Goal: Task Accomplishment & Management: Complete application form

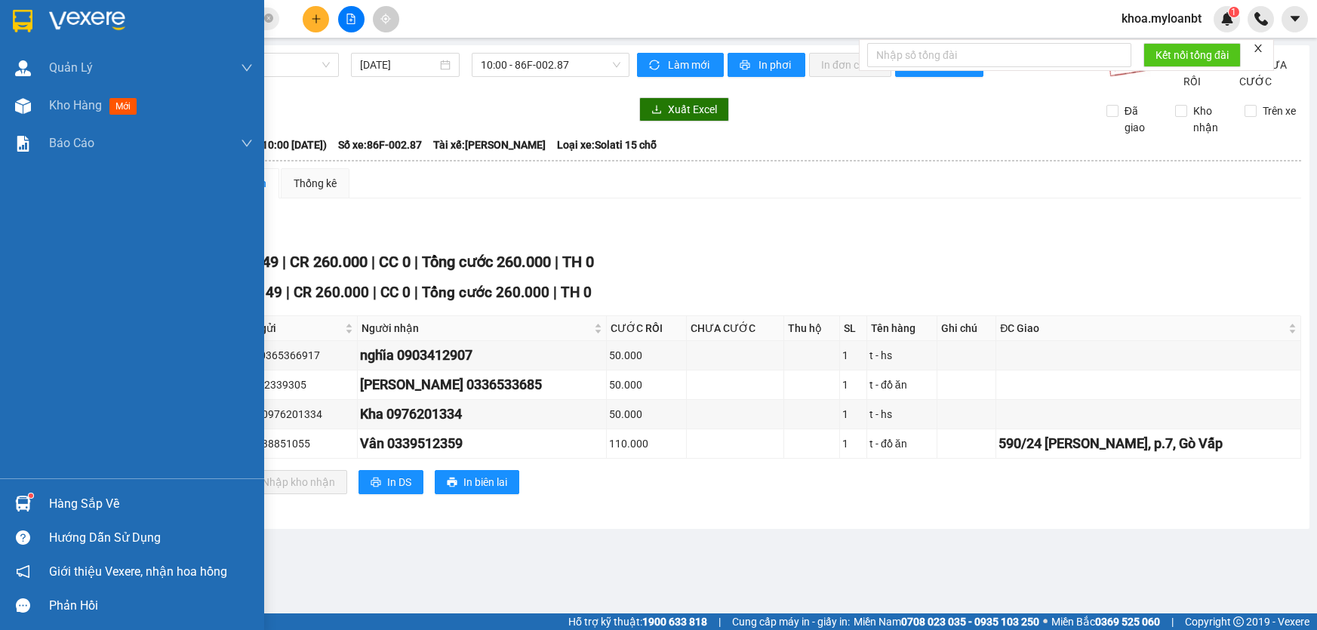
click at [7, 514] on div "Hàng sắp về" at bounding box center [132, 504] width 264 height 34
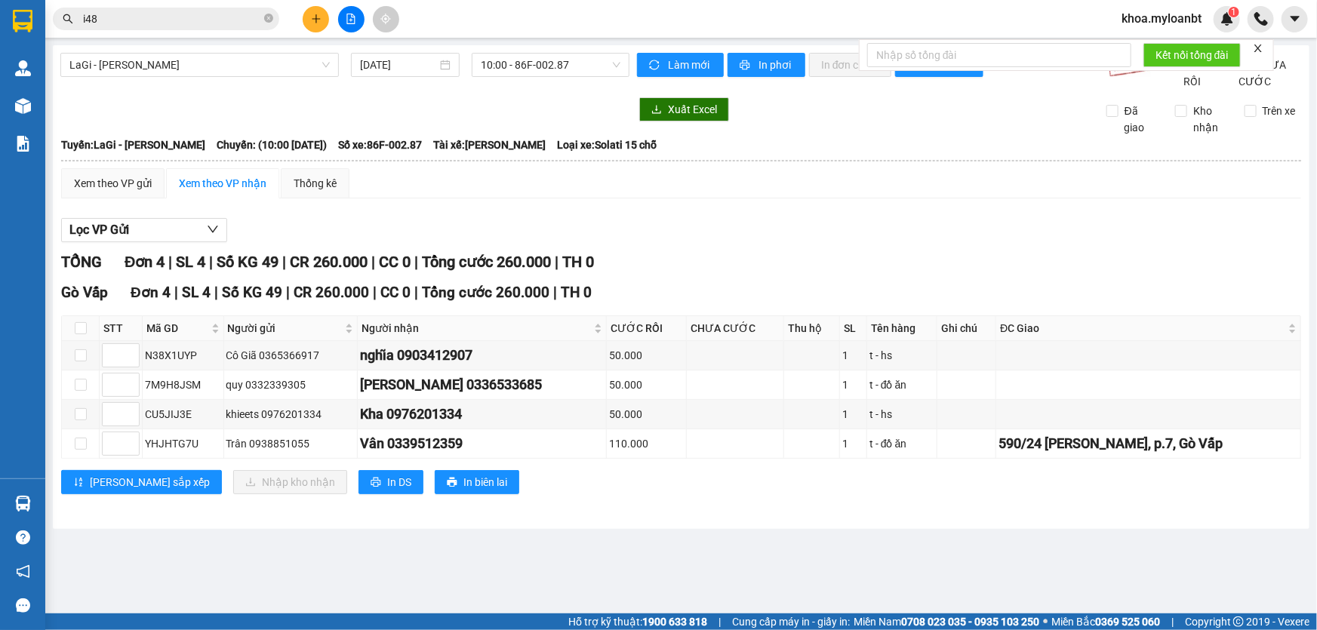
click at [403, 198] on section "Kết quả tìm kiếm ( 37 ) Bộ lọc Mã ĐH Trạng thái Món hàng Thu hộ Tổng cước Chưa …" at bounding box center [658, 315] width 1317 height 630
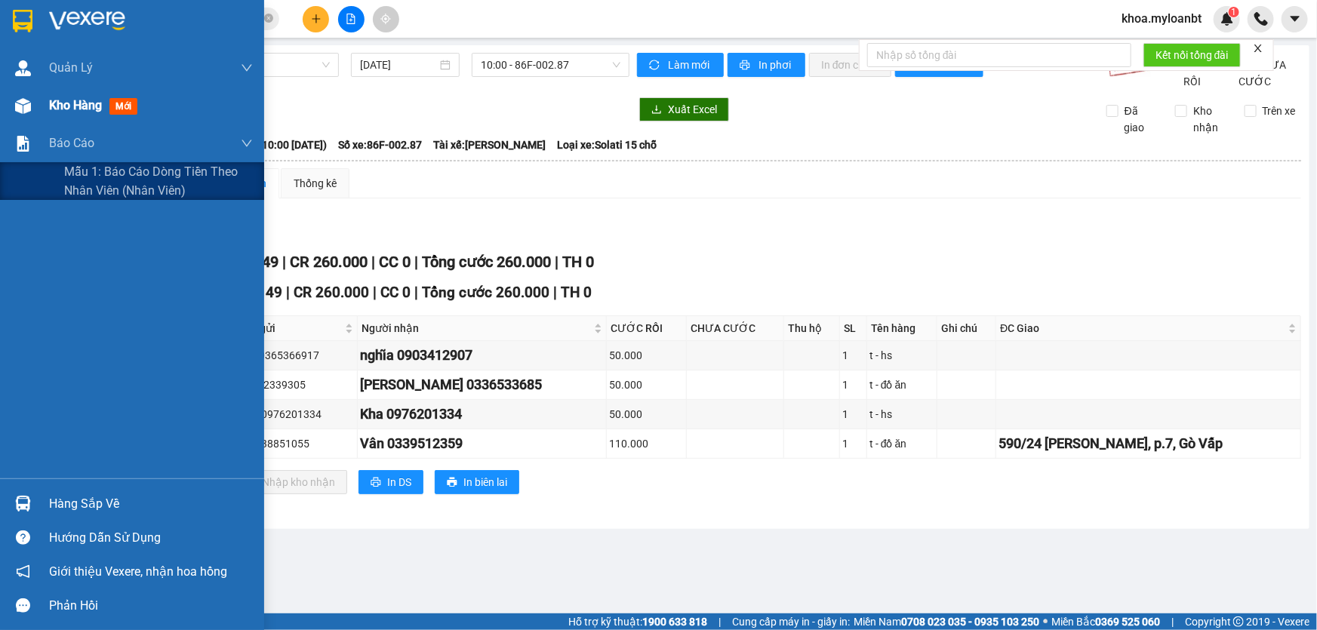
drag, startPoint x: 13, startPoint y: 120, endPoint x: 26, endPoint y: 101, distance: 23.3
click at [13, 118] on div "Kho hàng mới" at bounding box center [132, 106] width 264 height 38
click at [26, 101] on img at bounding box center [23, 106] width 16 height 16
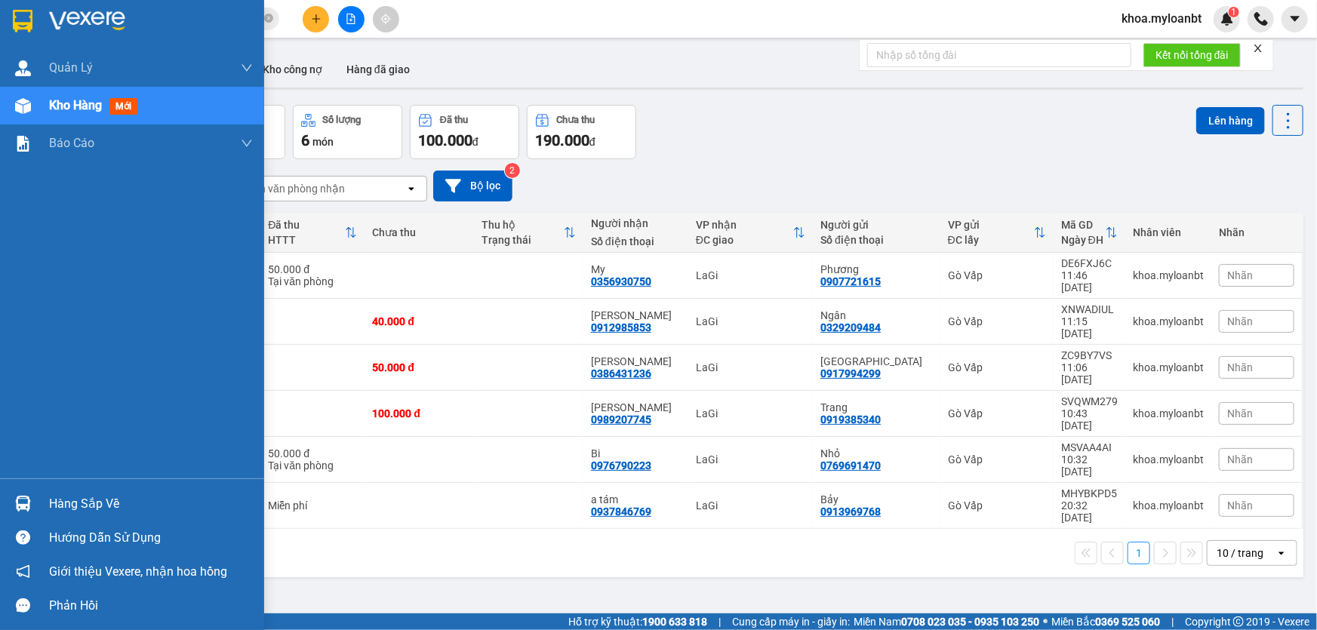
click at [23, 497] on img at bounding box center [23, 504] width 16 height 16
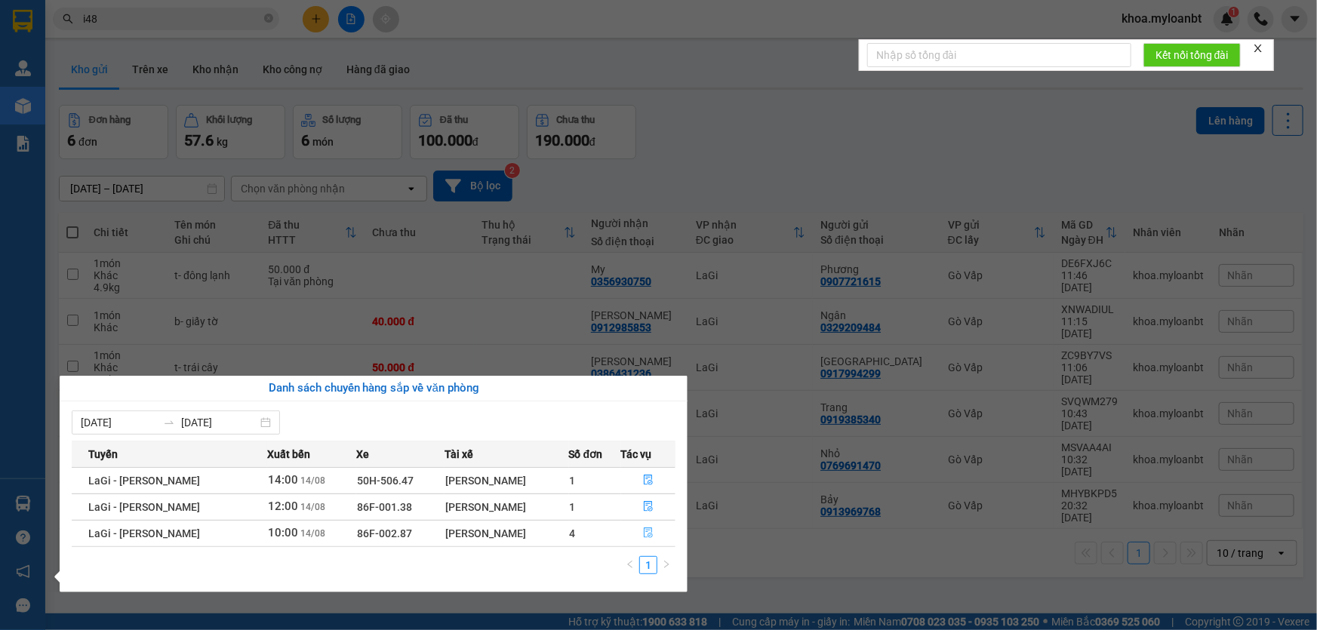
click at [643, 531] on icon "file-done" at bounding box center [648, 533] width 11 height 11
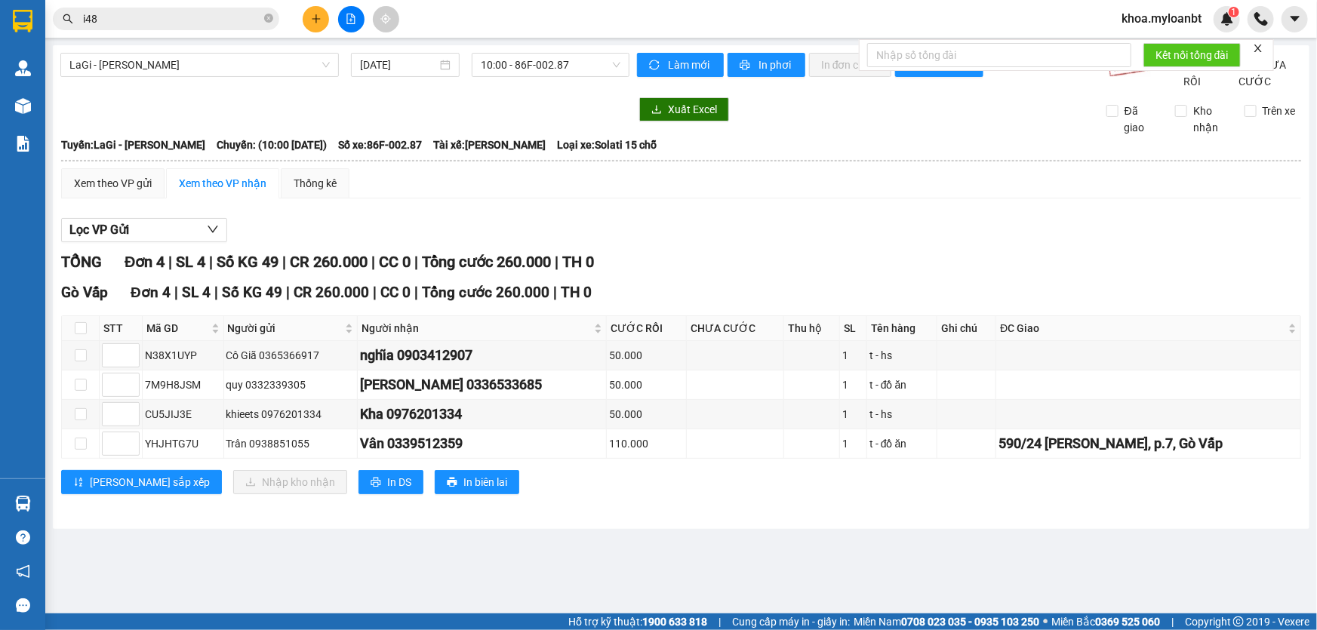
click at [72, 341] on th at bounding box center [81, 328] width 38 height 25
click at [87, 339] on th at bounding box center [81, 328] width 38 height 25
click at [80, 334] on input "checkbox" at bounding box center [81, 328] width 12 height 12
checkbox input "true"
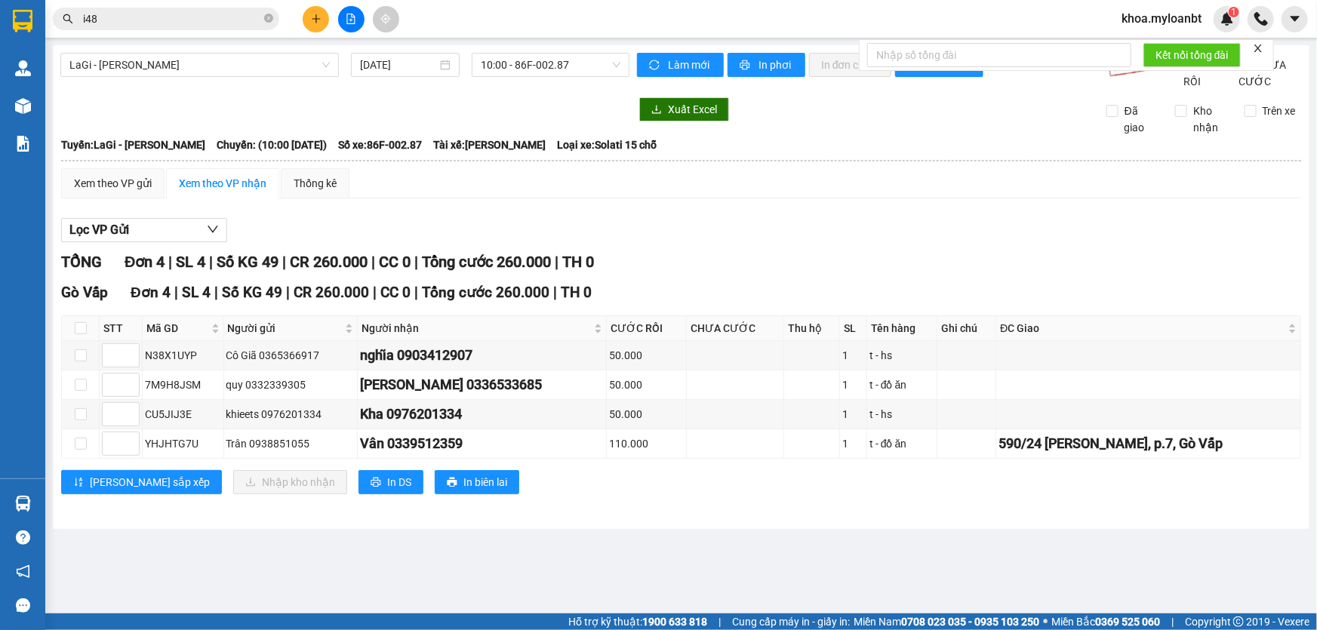
checkbox input "true"
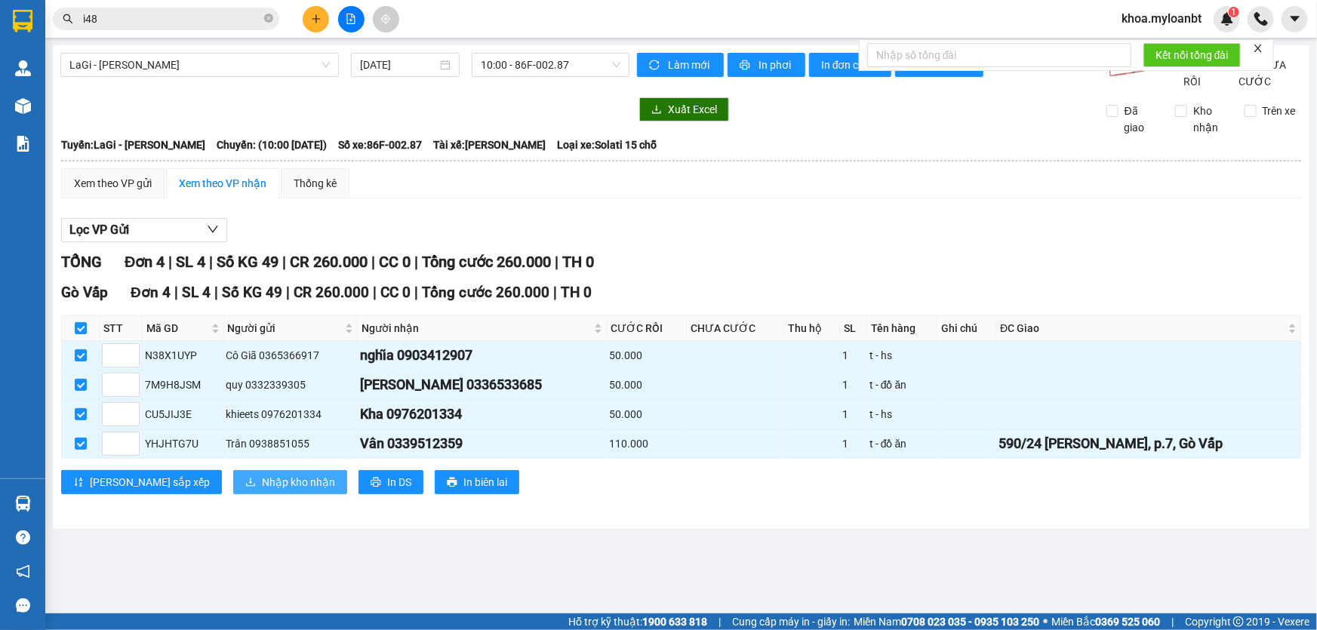
click at [271, 495] on button "Nhập kho nhận" at bounding box center [290, 482] width 114 height 24
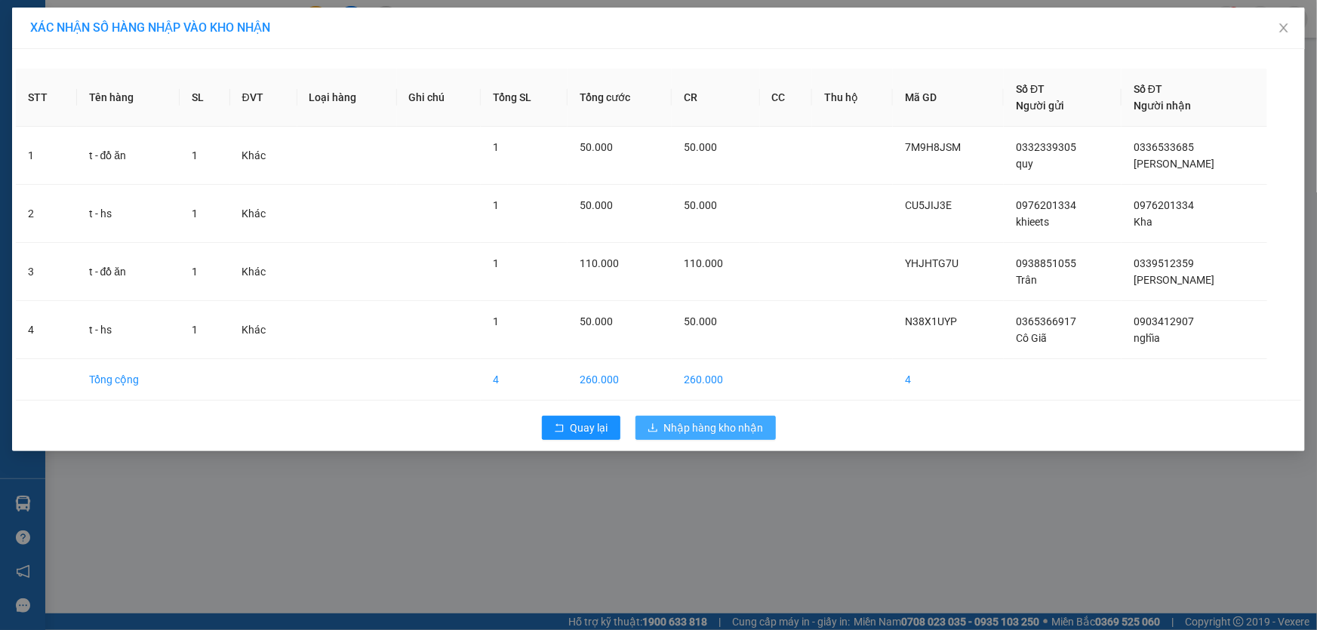
click at [686, 431] on span "Nhập hàng kho nhận" at bounding box center [714, 428] width 100 height 17
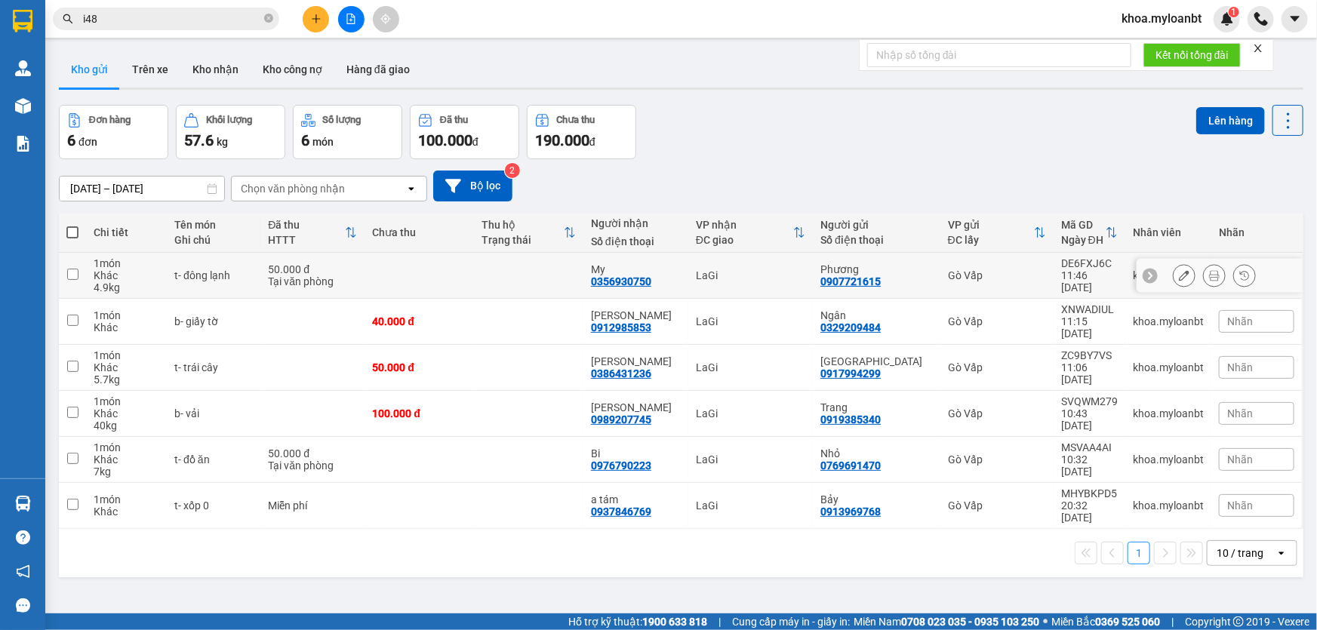
click at [209, 282] on td "t- đông lạnh" at bounding box center [214, 276] width 94 height 46
checkbox input "true"
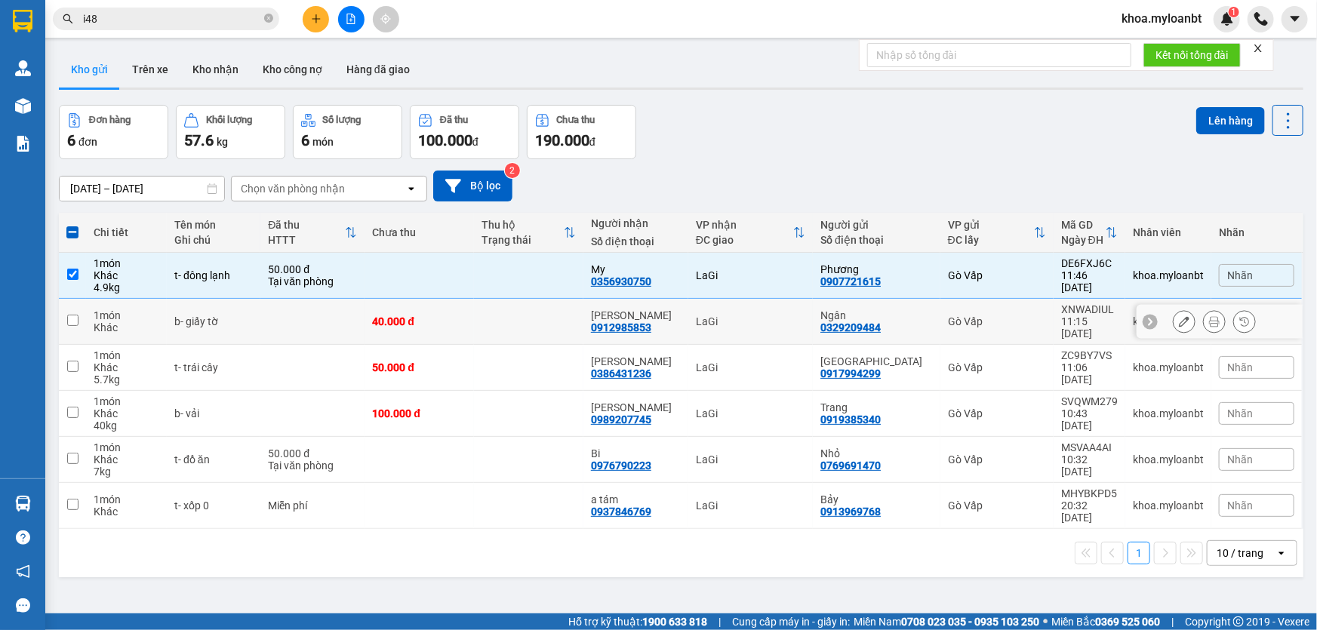
click at [211, 318] on div "b- giấy tờ" at bounding box center [213, 322] width 79 height 12
checkbox input "true"
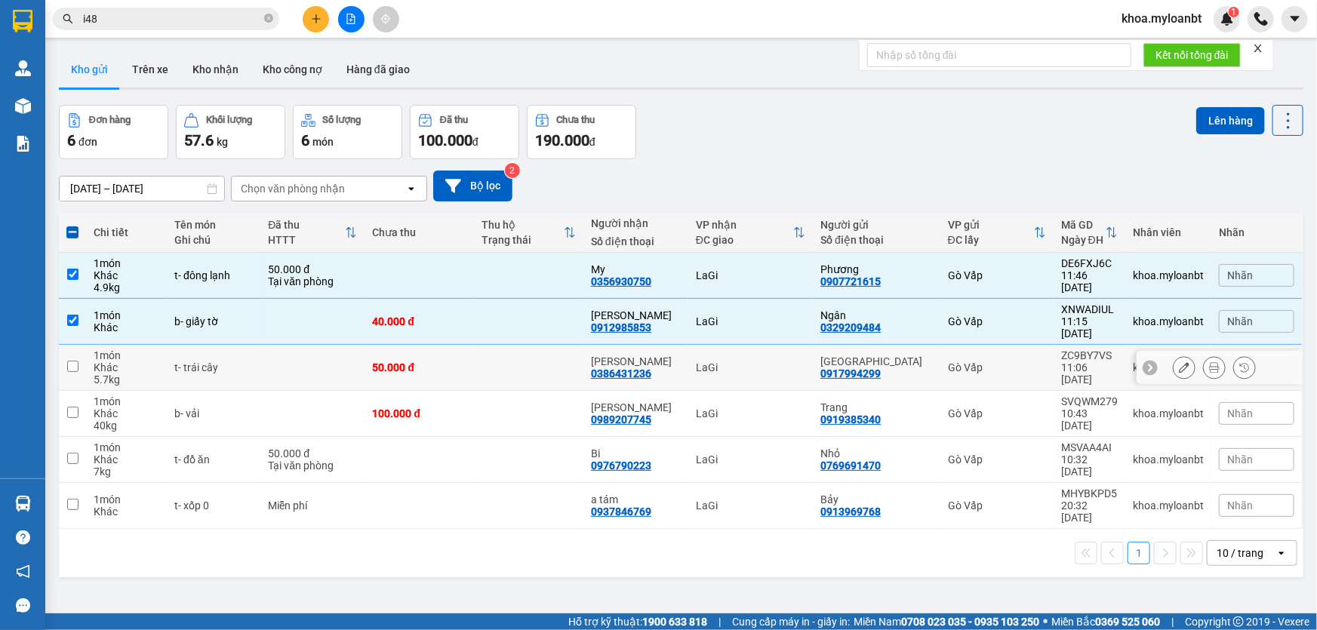
click at [234, 347] on td "t- trái cây" at bounding box center [214, 368] width 94 height 46
checkbox input "true"
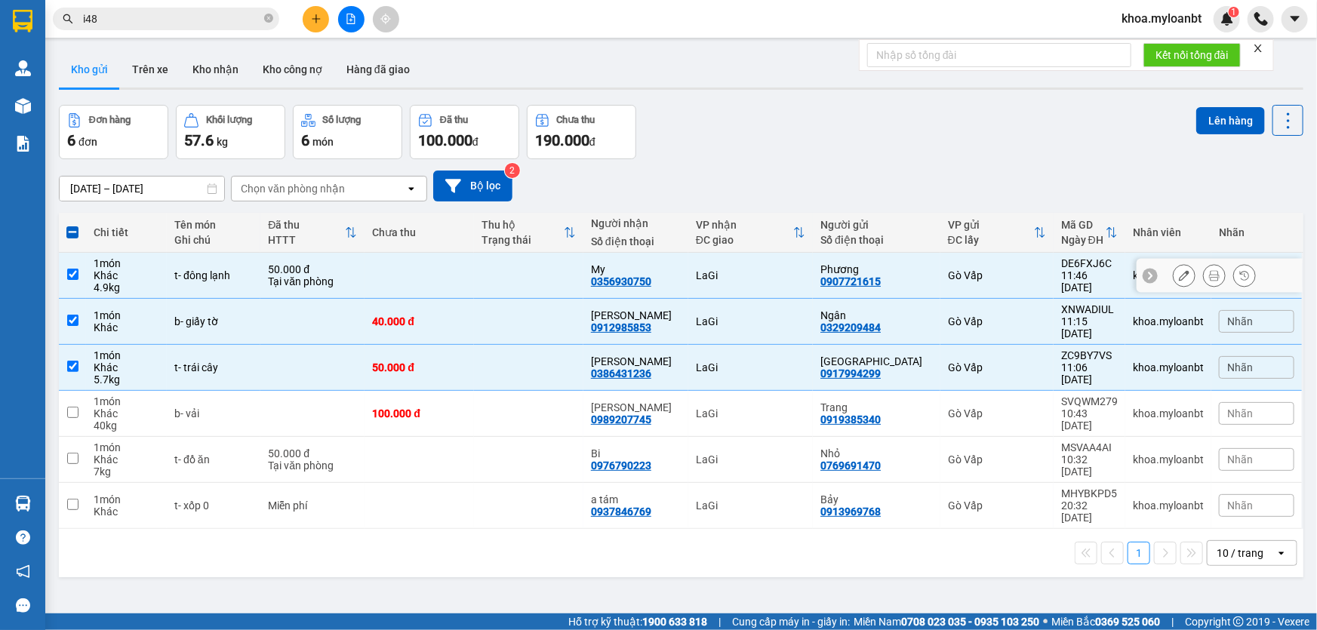
click at [136, 282] on div "4.9 kg" at bounding box center [127, 288] width 66 height 12
checkbox input "false"
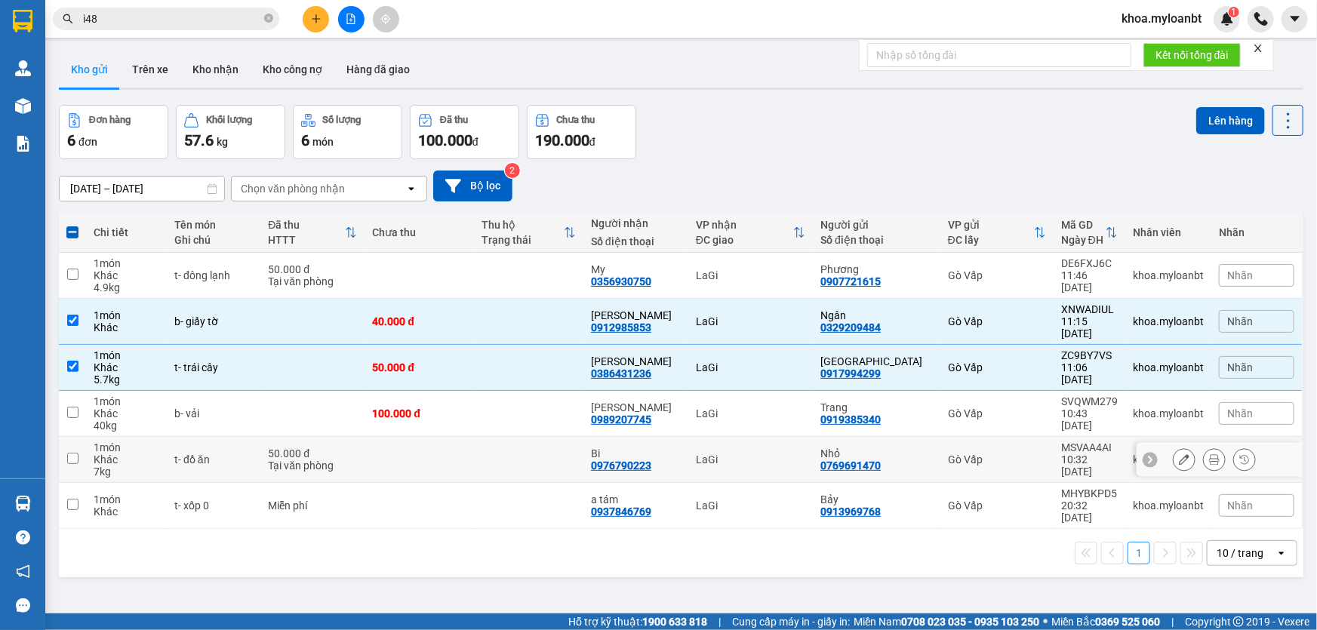
click at [214, 454] on div "t- đồ ăn" at bounding box center [213, 460] width 79 height 12
checkbox input "true"
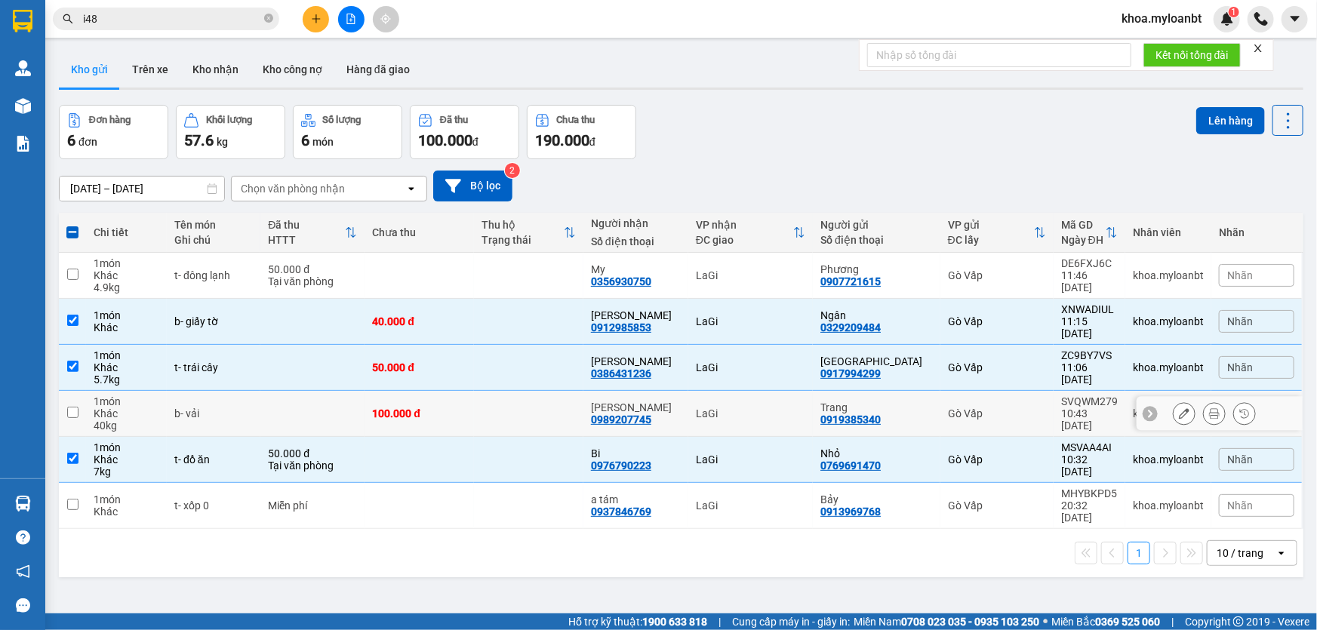
click at [211, 408] on div "b- vải" at bounding box center [213, 414] width 79 height 12
checkbox input "true"
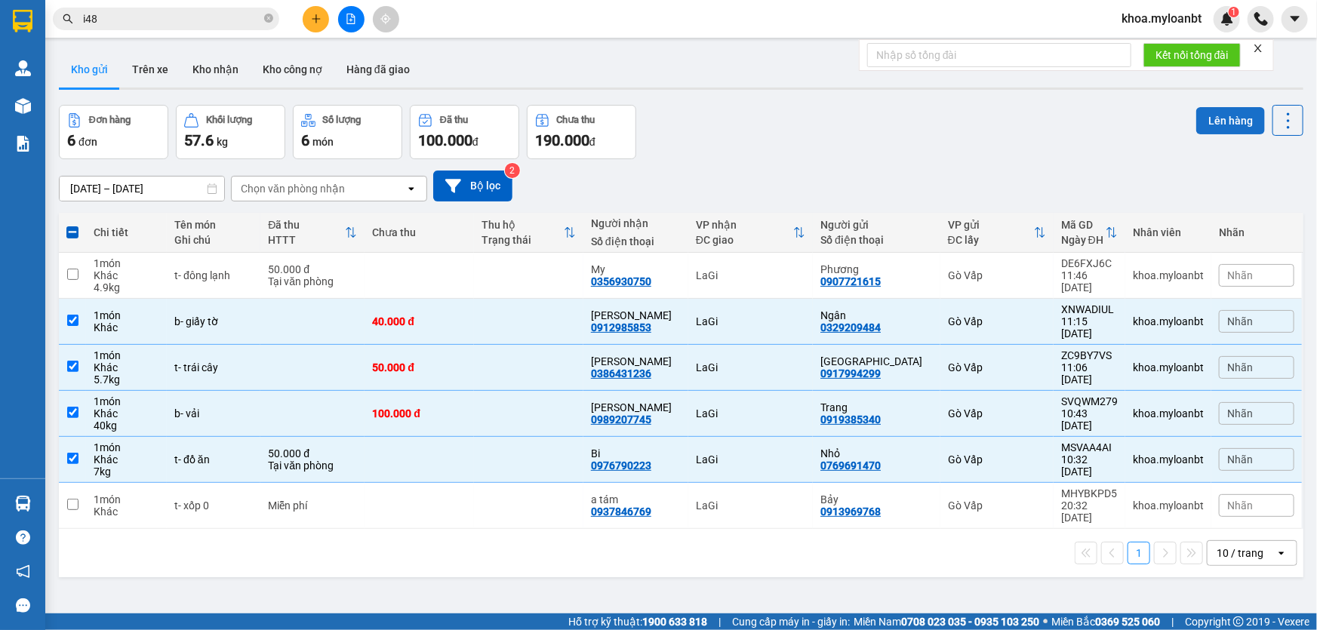
click at [1216, 121] on button "Lên hàng" at bounding box center [1231, 120] width 69 height 27
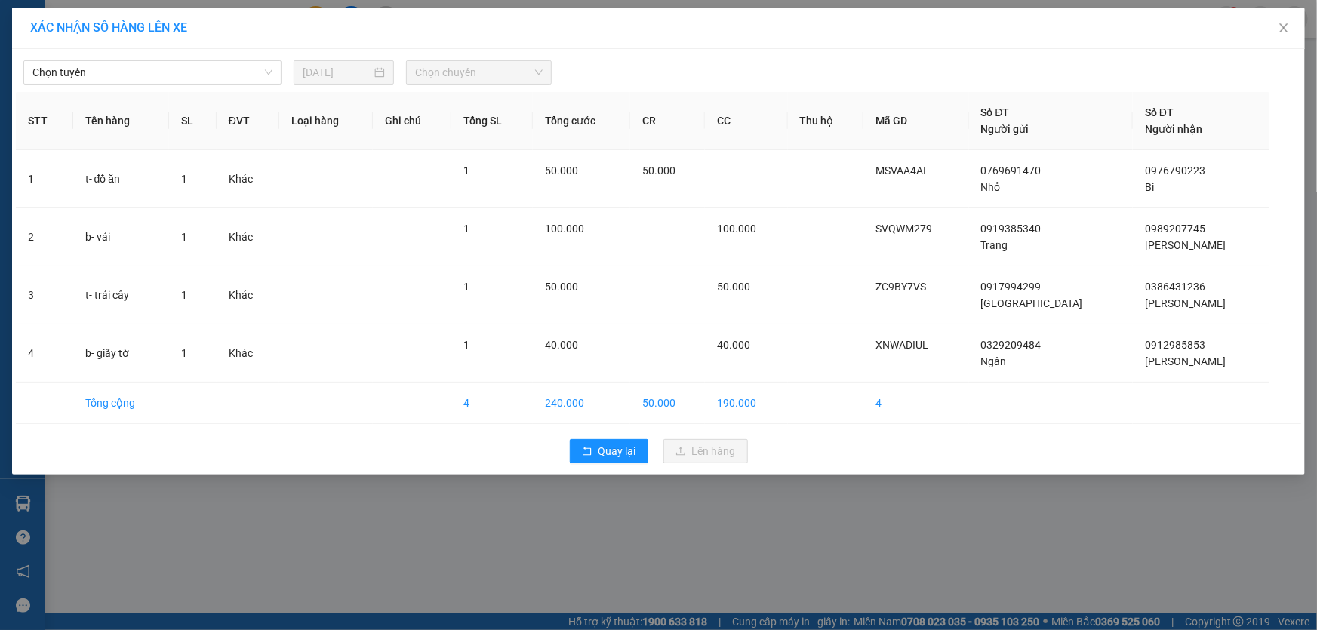
click at [249, 73] on span "Chọn tuyến" at bounding box center [152, 72] width 240 height 23
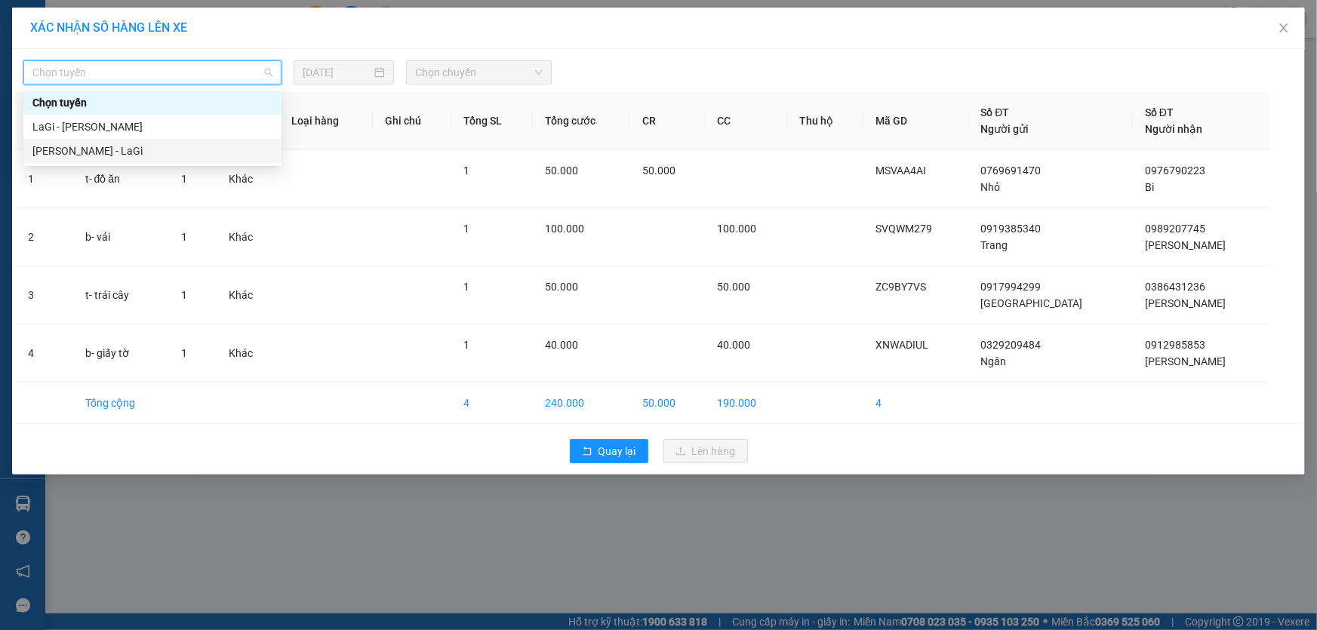
click at [157, 151] on div "[PERSON_NAME] - LaGi" at bounding box center [152, 151] width 240 height 17
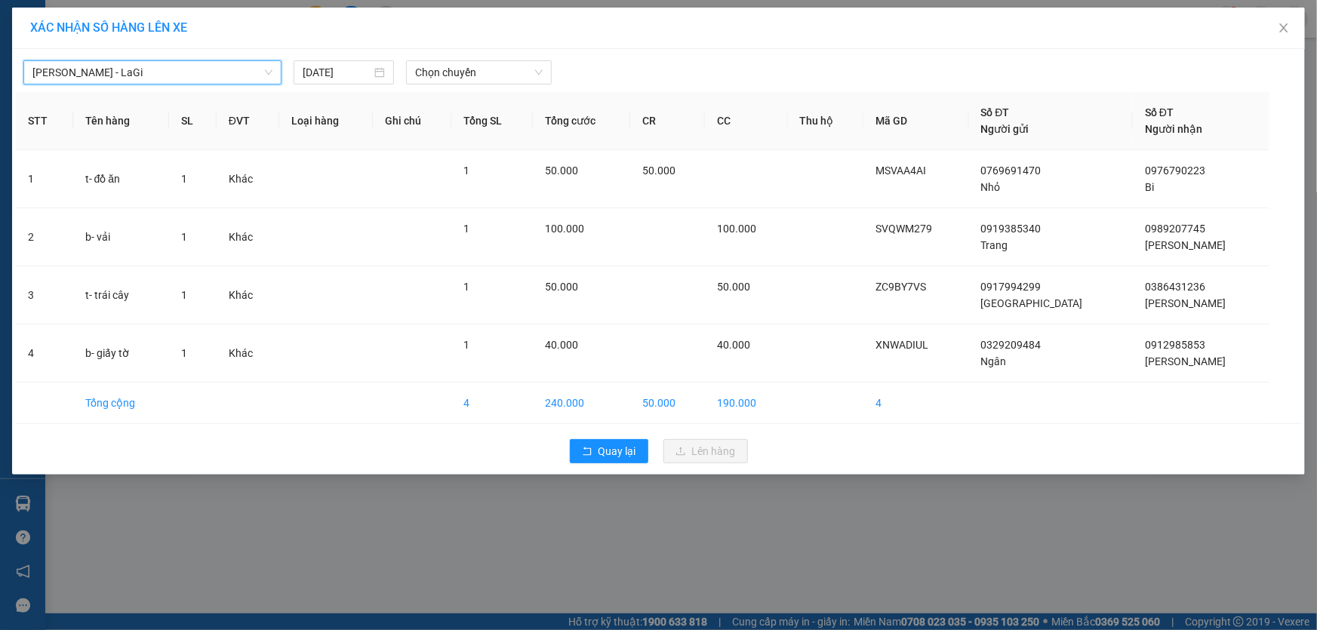
drag, startPoint x: 462, startPoint y: 63, endPoint x: 462, endPoint y: 81, distance: 18.1
click at [462, 64] on span "Chọn chuyến" at bounding box center [479, 72] width 128 height 23
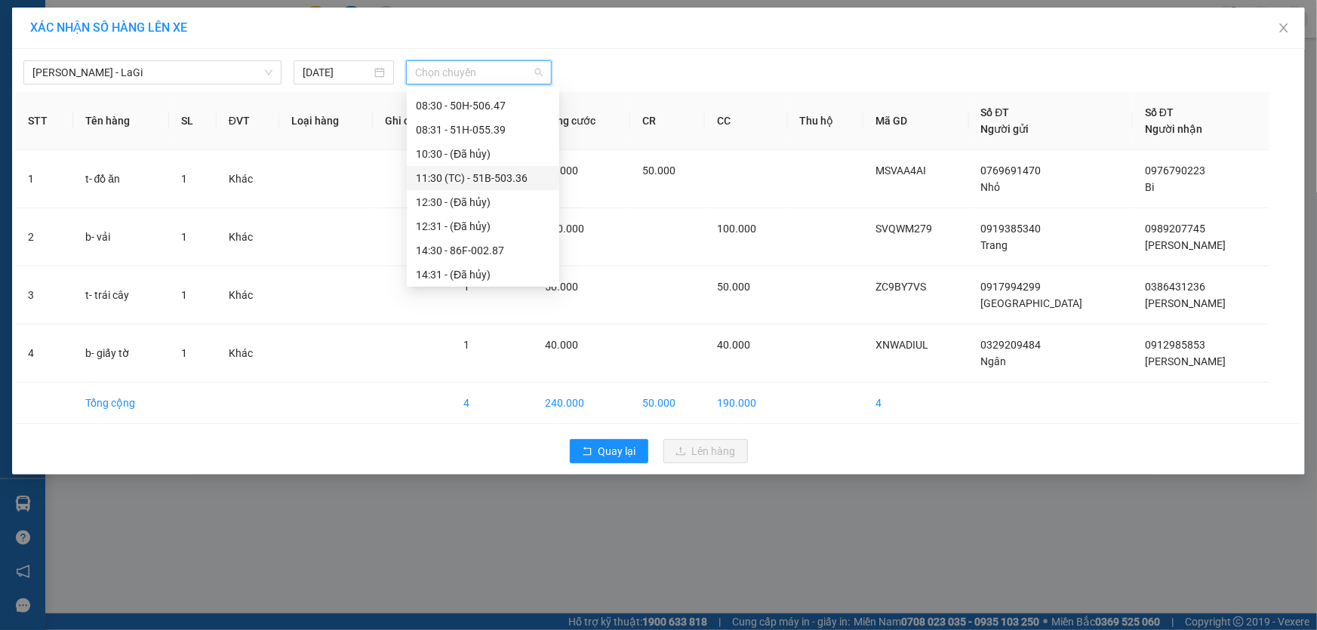
scroll to position [68, 0]
click at [489, 223] on div "14:30 - 86F-002.87" at bounding box center [483, 228] width 134 height 17
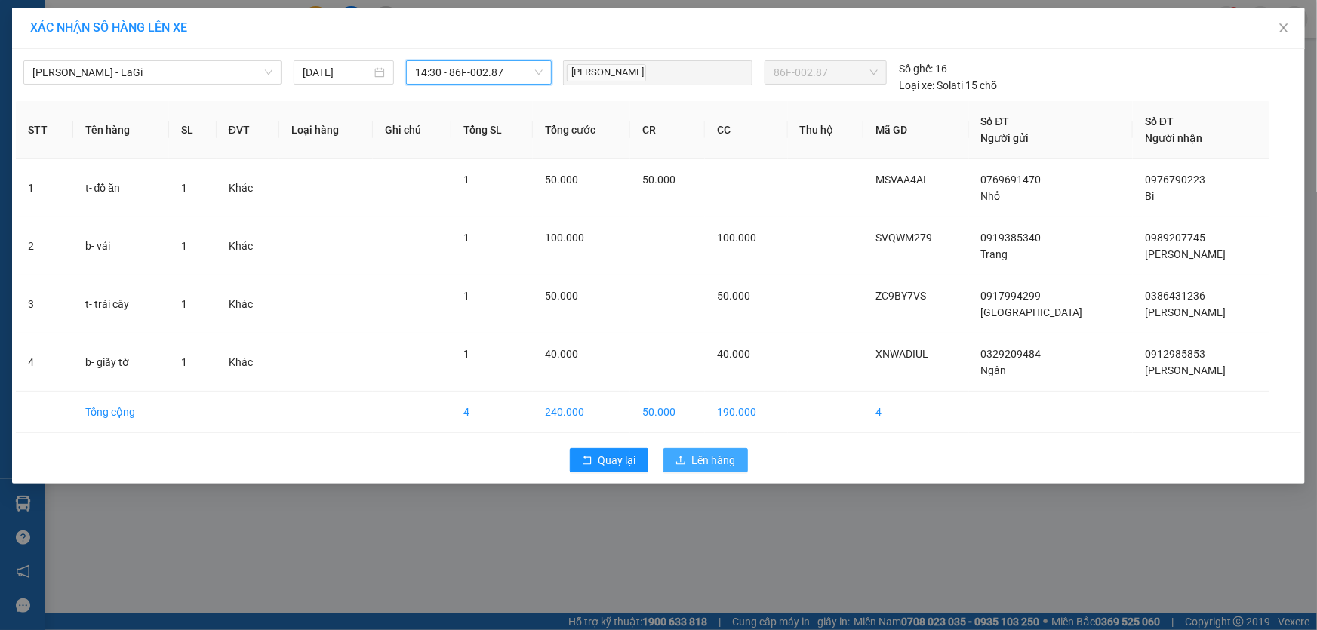
click at [703, 458] on span "Lên hàng" at bounding box center [714, 460] width 44 height 17
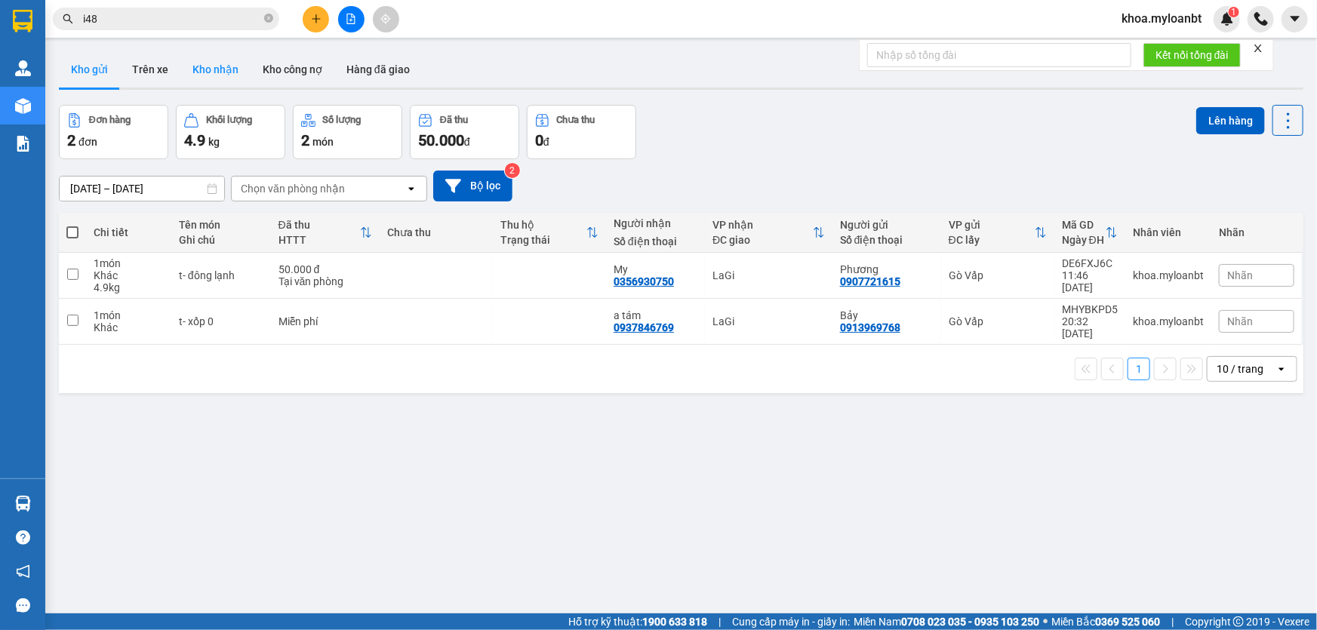
click at [199, 66] on button "Kho nhận" at bounding box center [215, 69] width 70 height 36
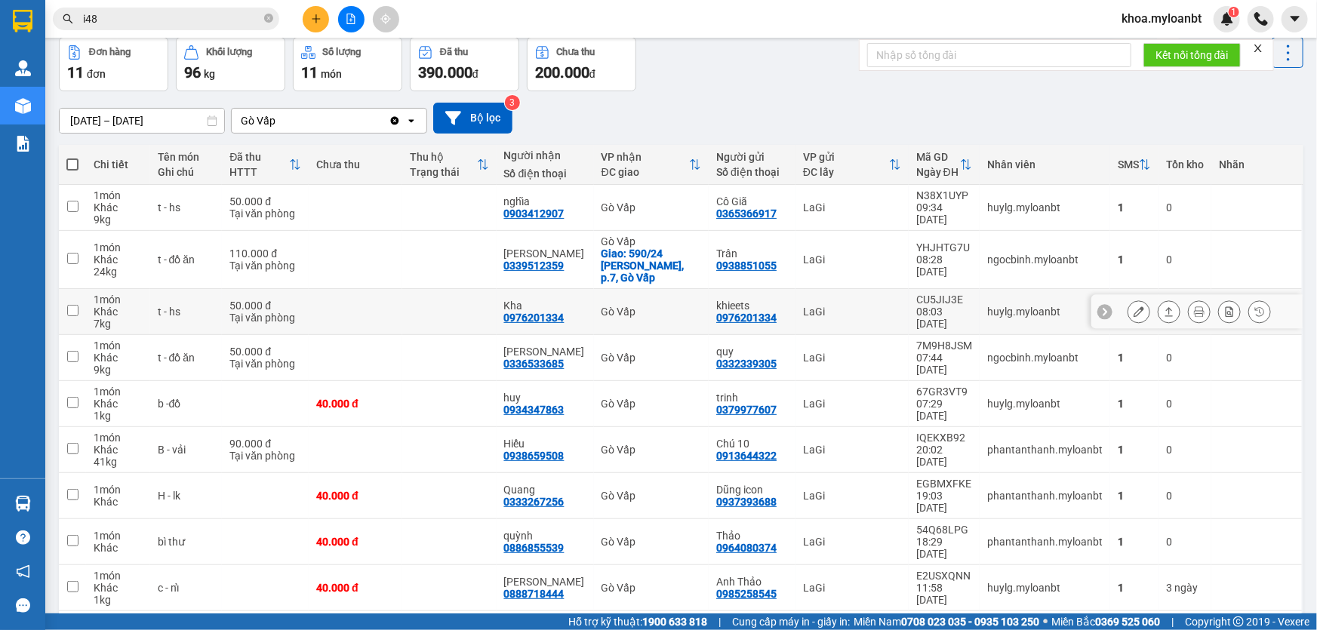
scroll to position [123, 0]
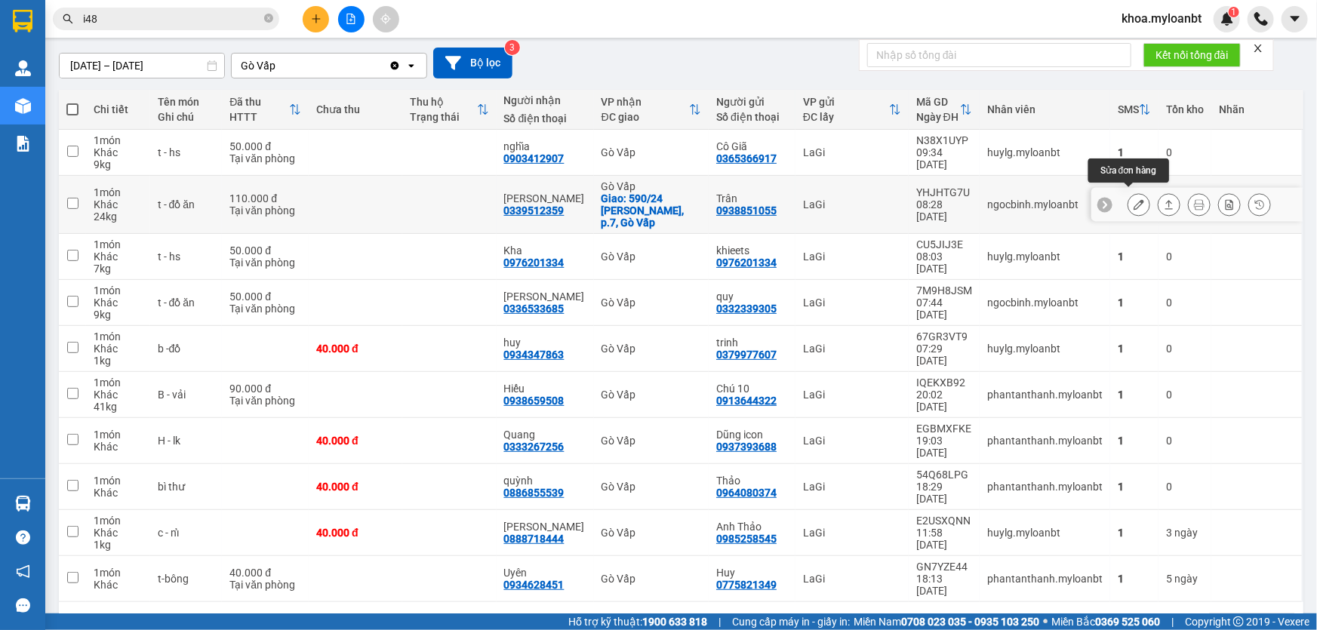
click at [1134, 199] on icon at bounding box center [1139, 204] width 11 height 11
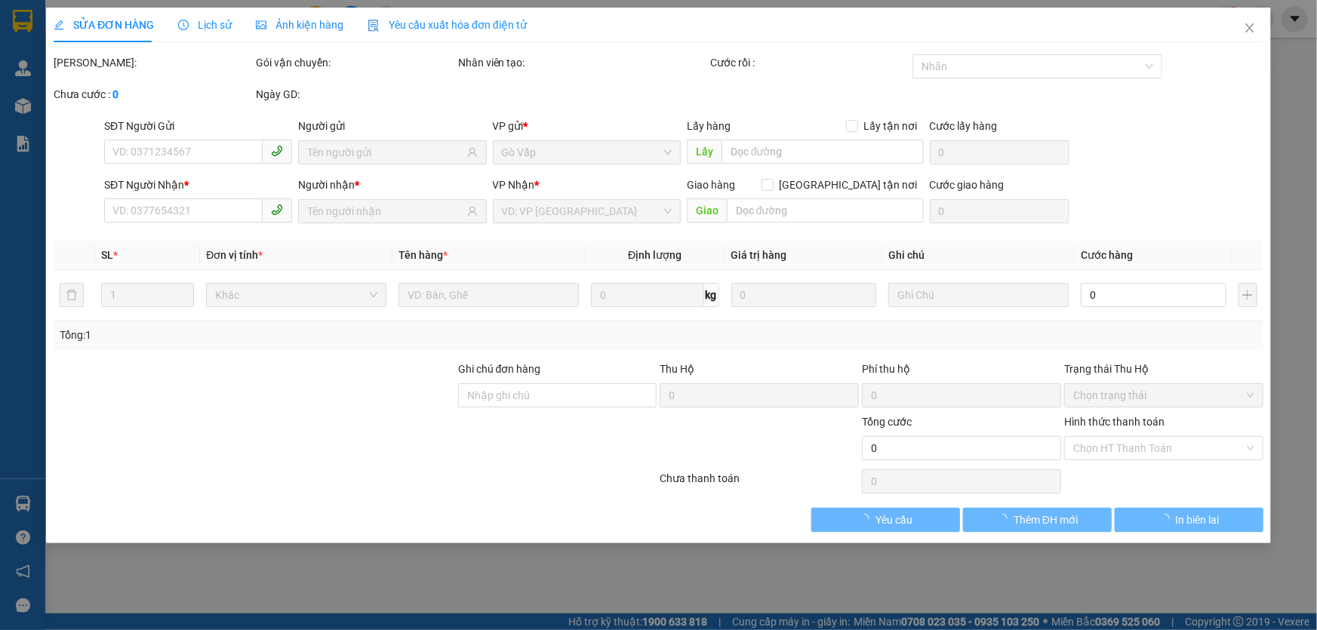
type input "0938851055"
type input "Trân"
type input "0339512359"
type input "[PERSON_NAME]"
checkbox input "true"
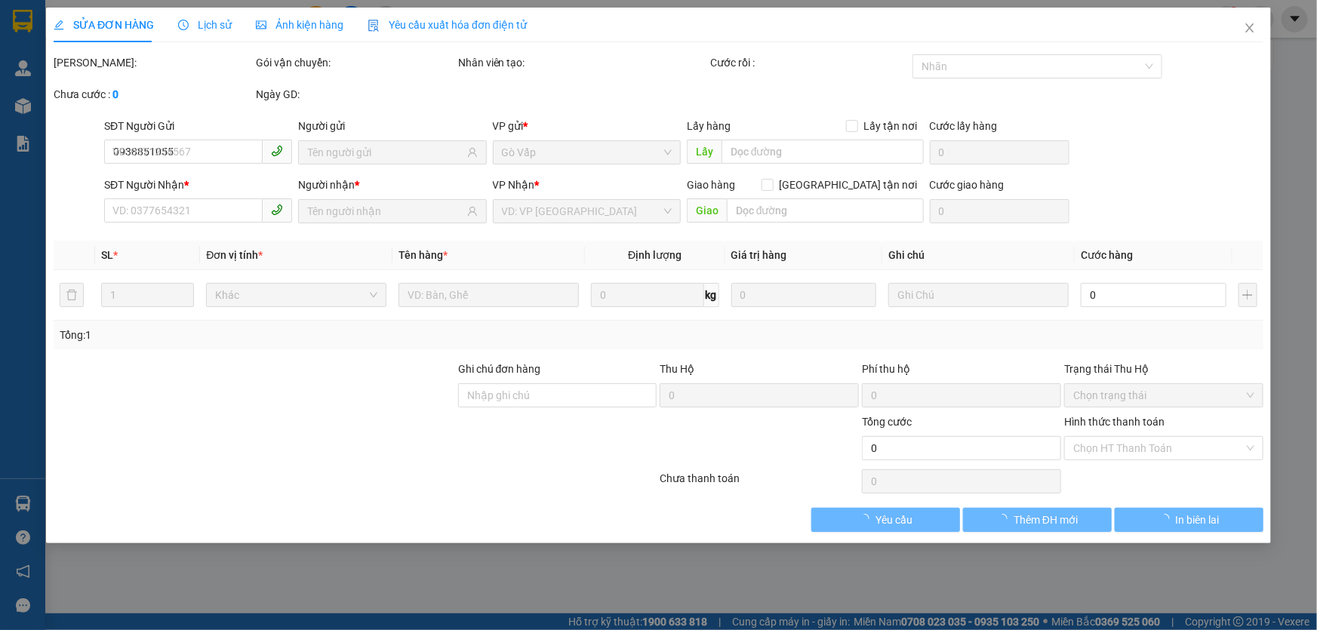
type input "590/24 [PERSON_NAME], p.7, Gò Vấp"
type input "110.000"
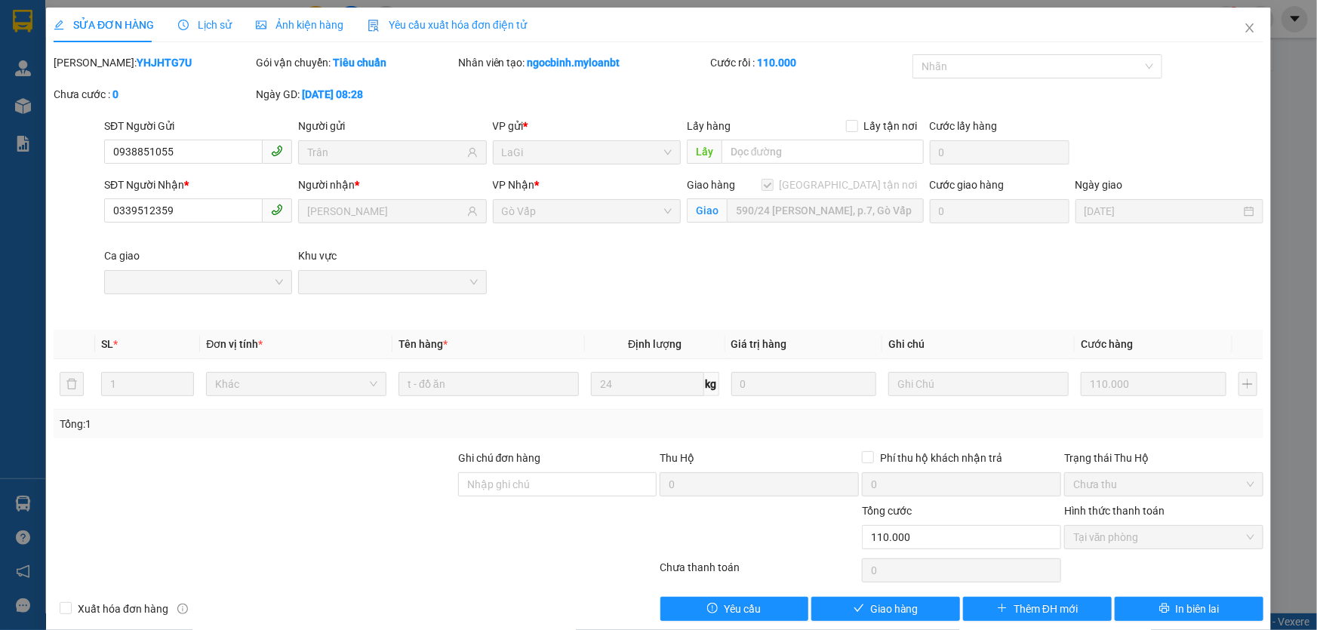
click at [1244, 25] on icon "close" at bounding box center [1250, 28] width 12 height 12
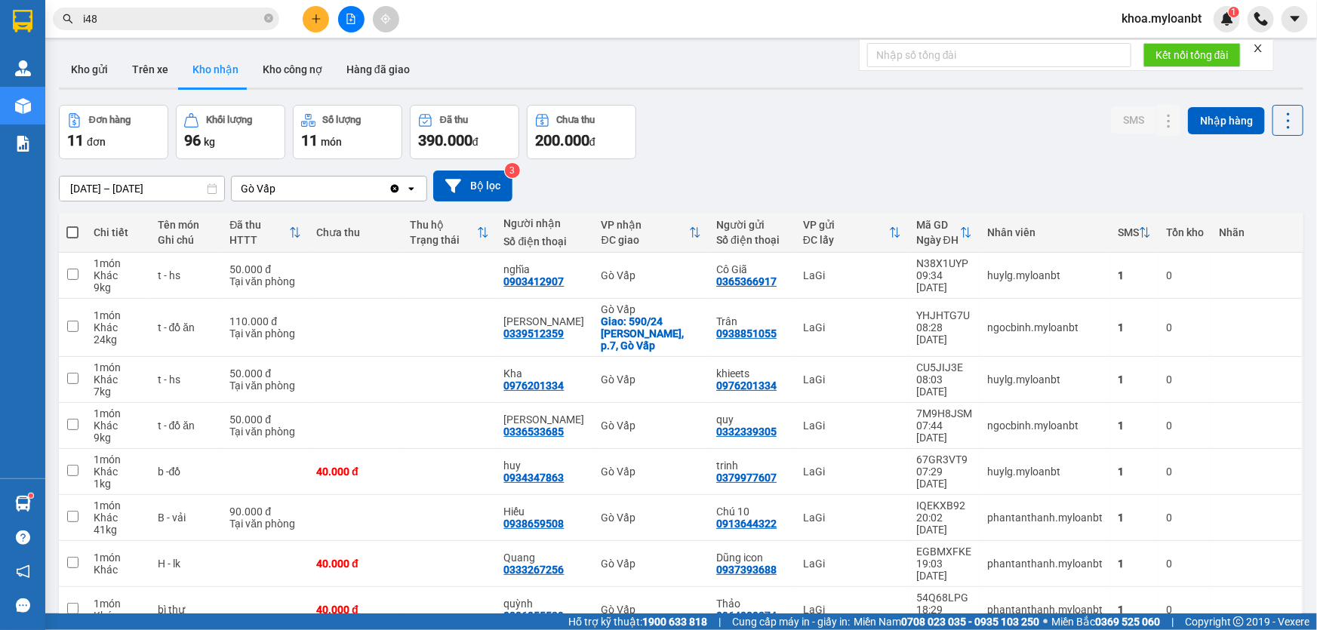
click at [220, 23] on input "i48" at bounding box center [172, 19] width 178 height 17
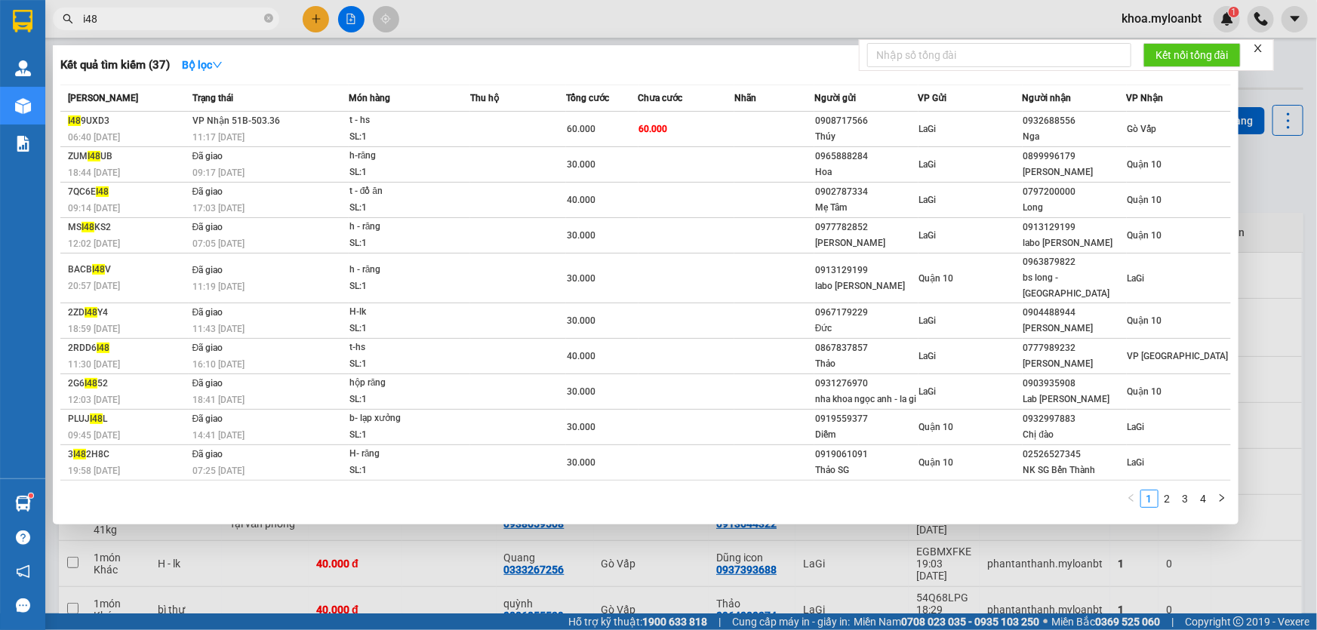
click at [220, 23] on input "i48" at bounding box center [172, 19] width 178 height 17
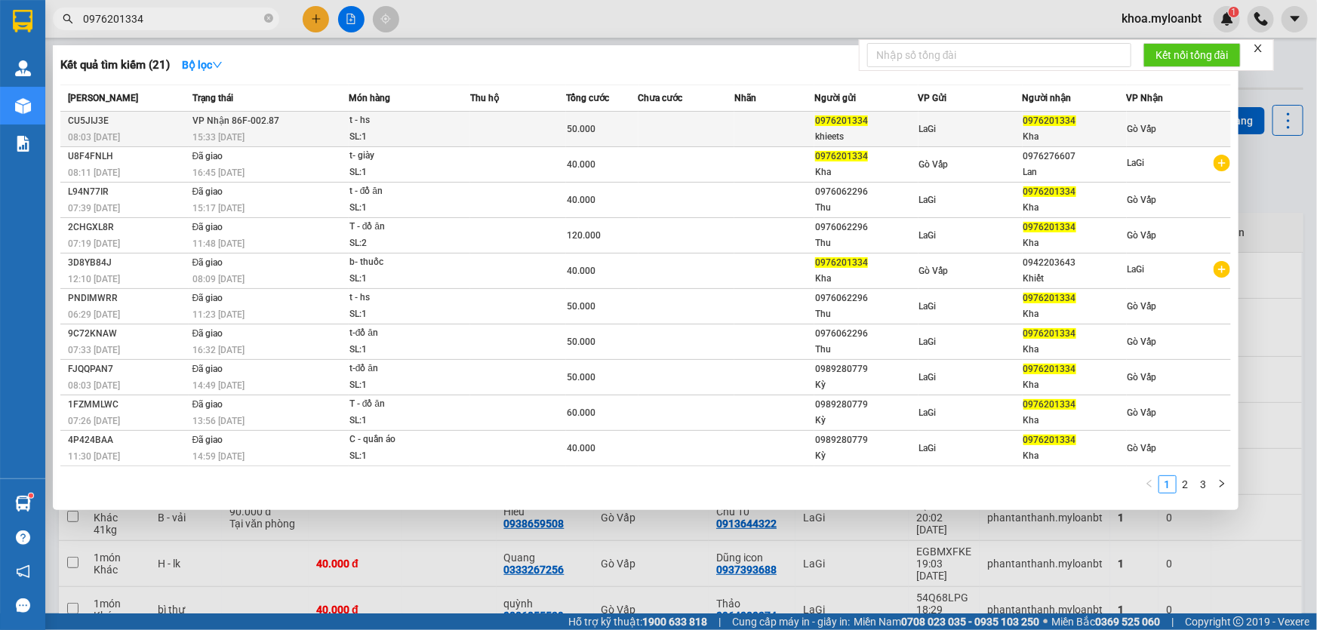
type input "0976201334"
click at [364, 121] on div "t - hs" at bounding box center [406, 120] width 113 height 17
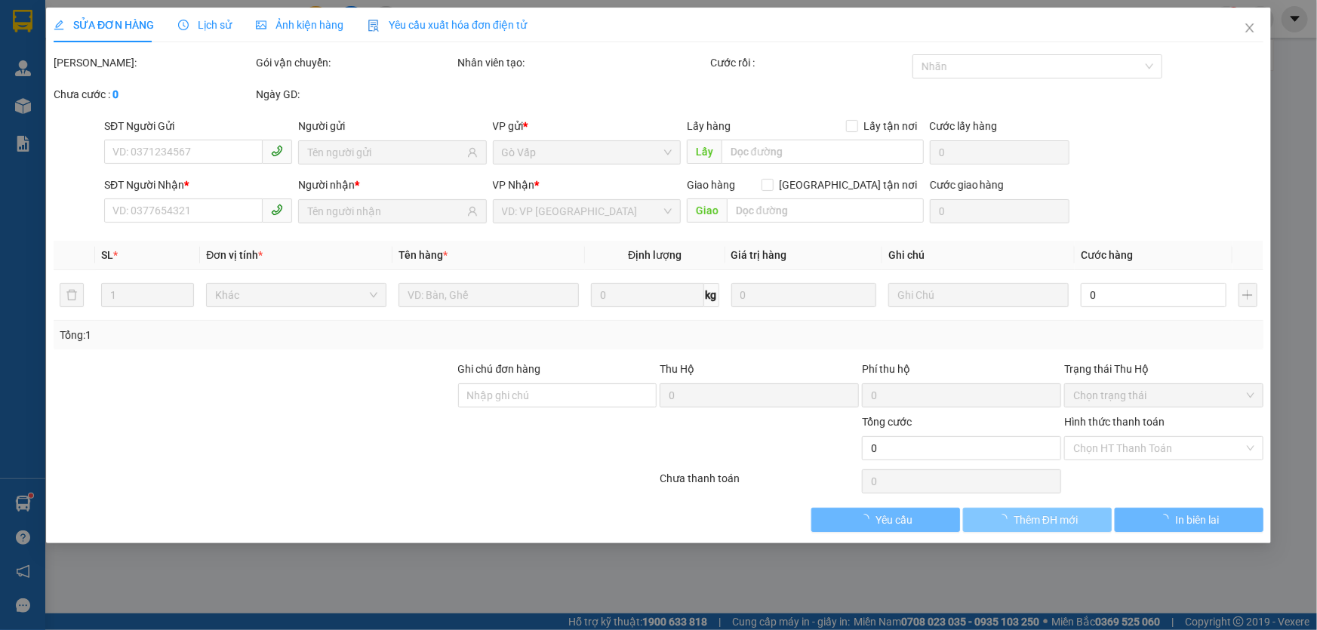
type input "0976201334"
type input "khieets"
type input "0976201334"
type input "Kha"
type input "50.000"
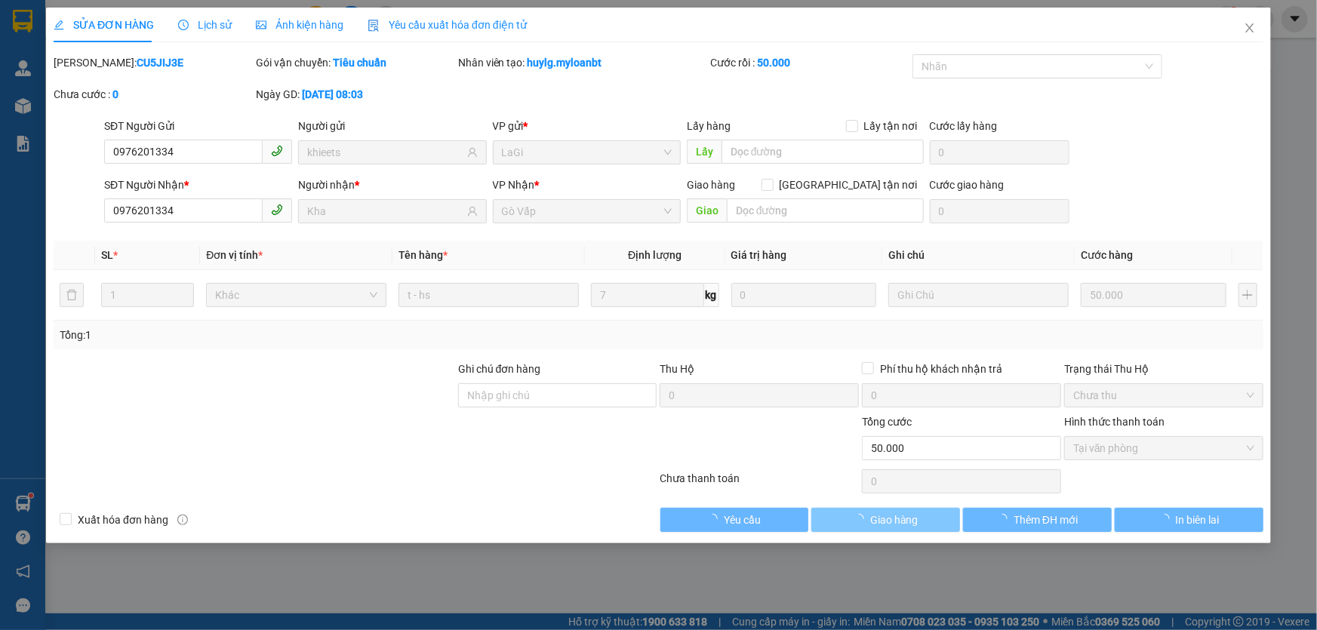
click at [930, 525] on button "Giao hàng" at bounding box center [886, 520] width 149 height 24
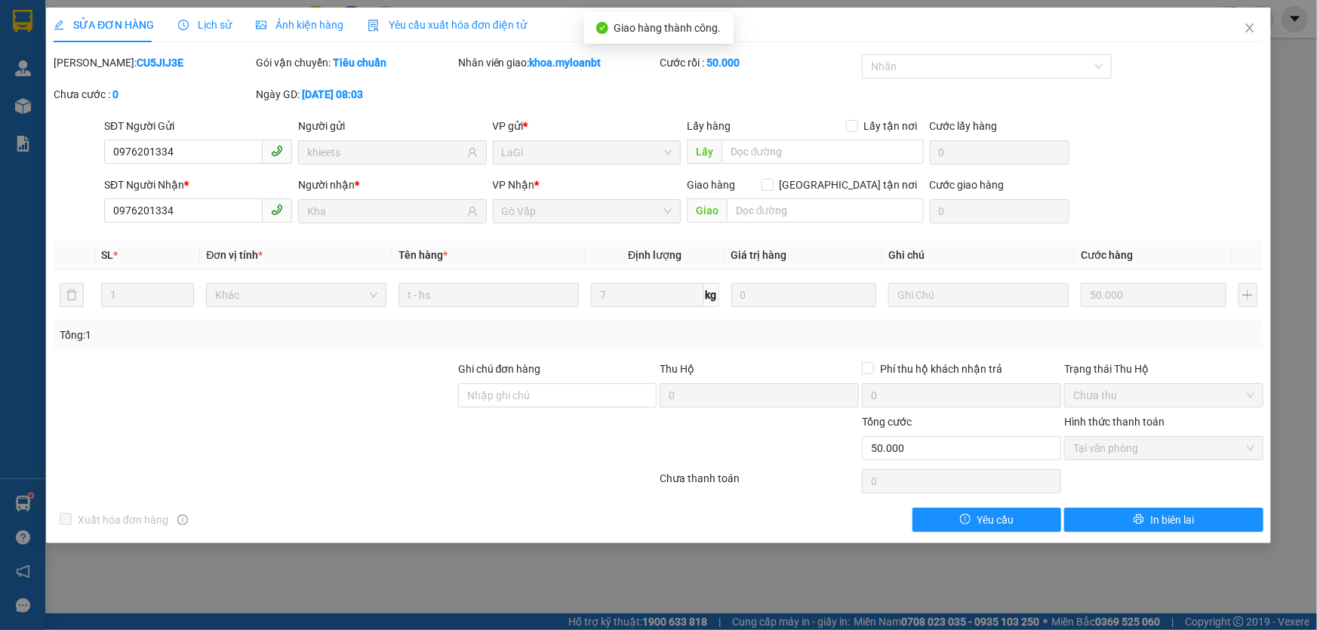
click at [1265, 23] on span "Close" at bounding box center [1250, 29] width 42 height 42
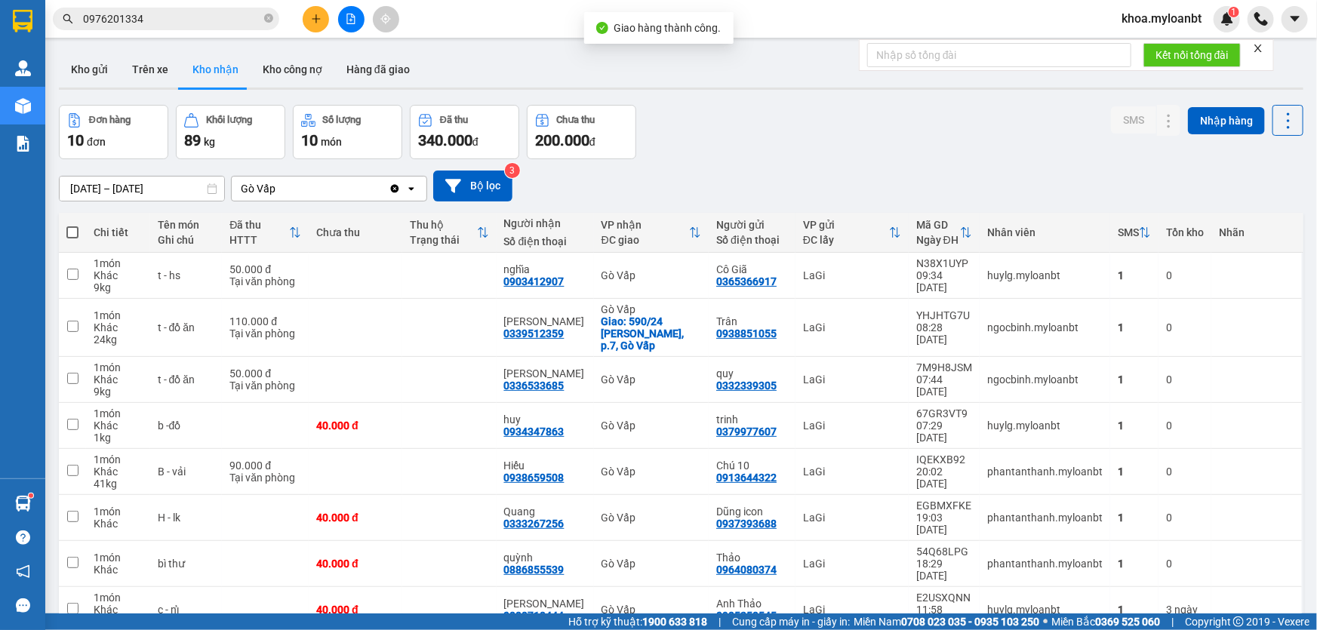
click at [227, 15] on input "0976201334" at bounding box center [172, 19] width 178 height 17
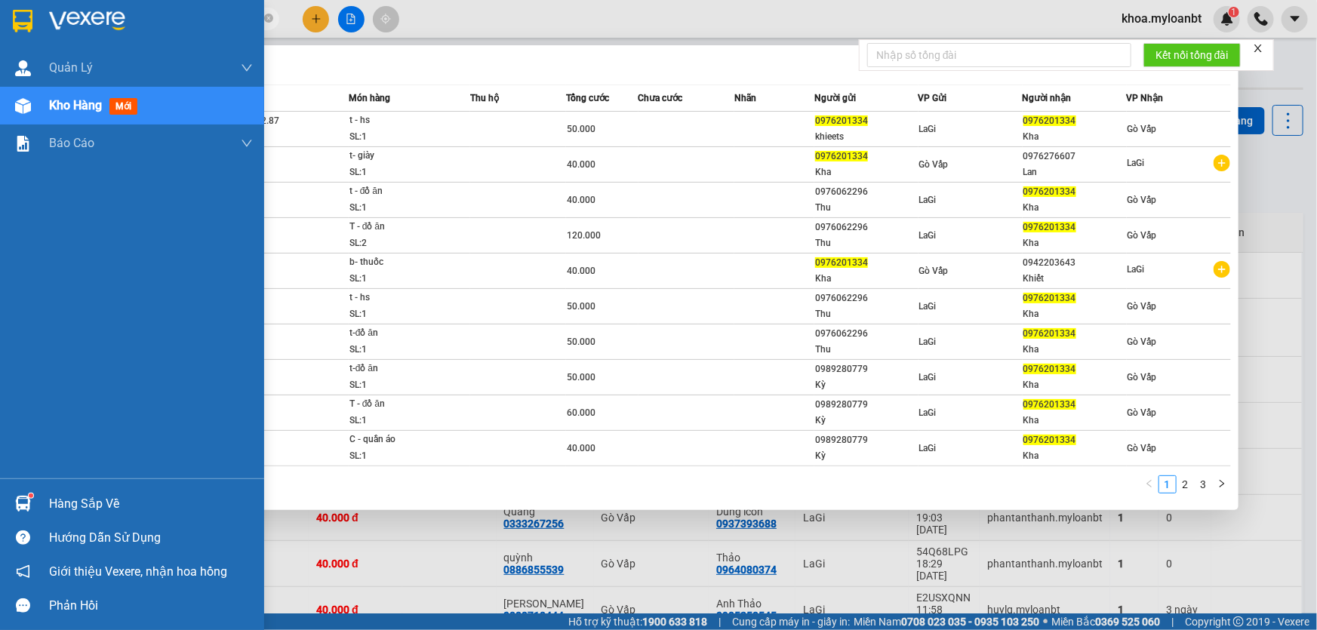
click at [5, 508] on div "Hàng sắp về" at bounding box center [132, 504] width 264 height 34
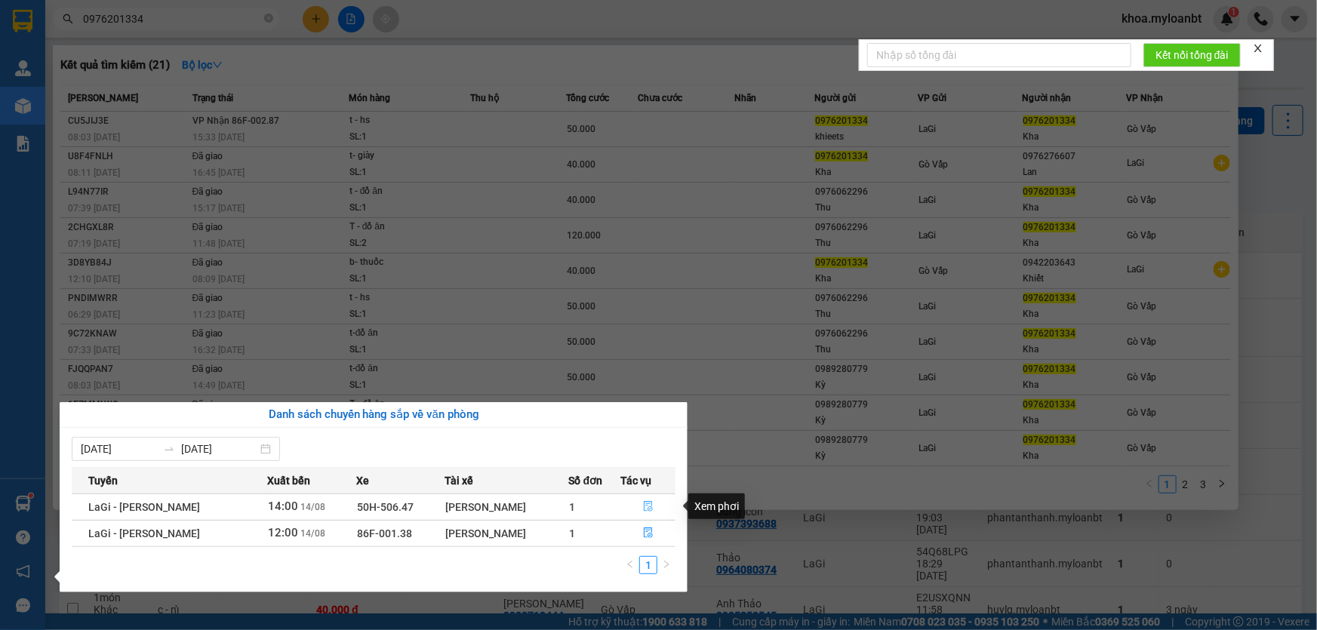
click at [636, 498] on button "button" at bounding box center [649, 507] width 54 height 24
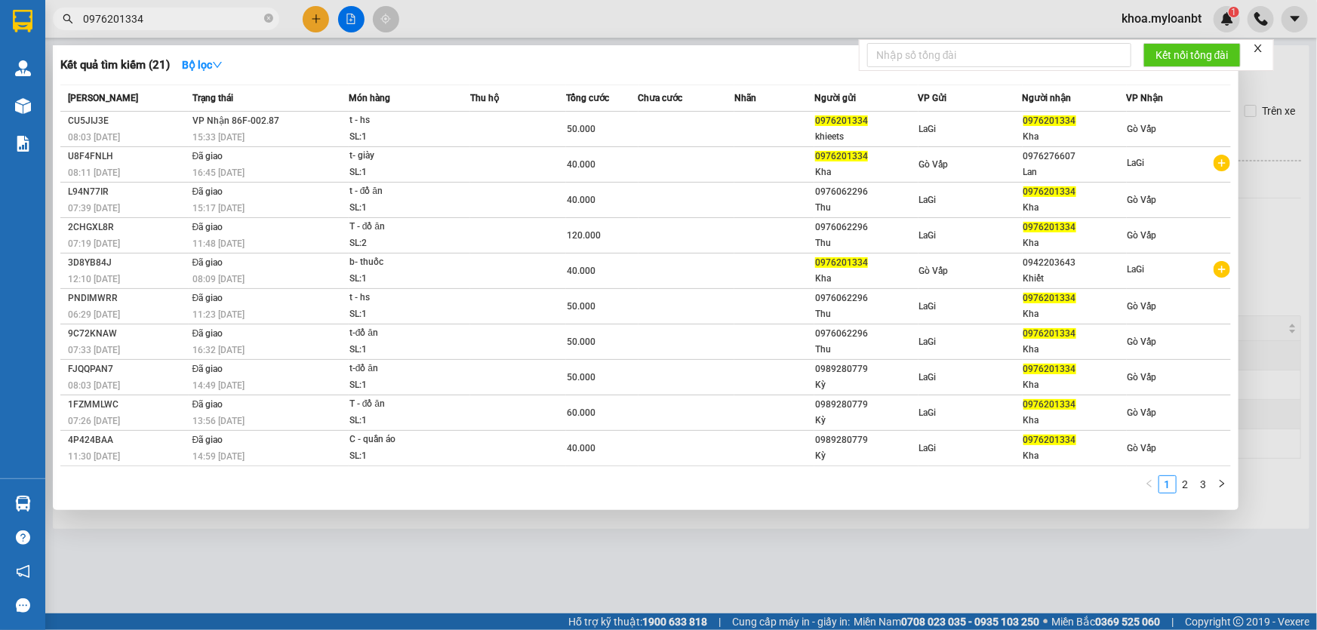
click at [773, 550] on div at bounding box center [658, 315] width 1317 height 630
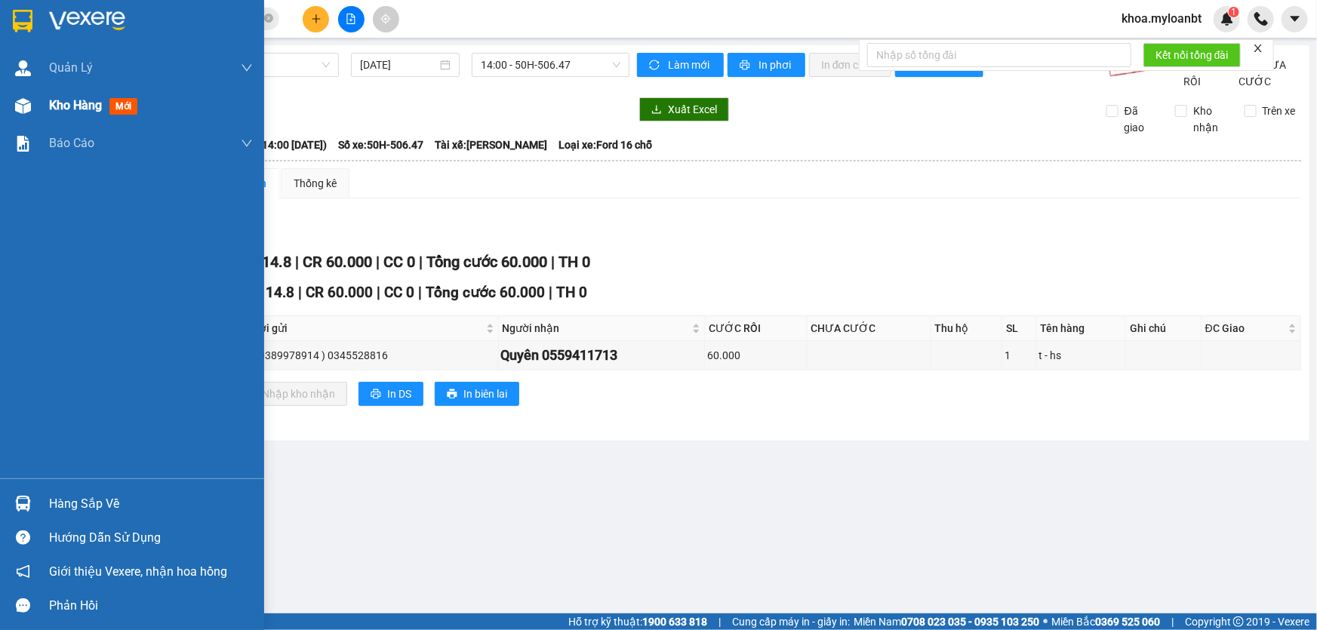
click at [7, 104] on div "Kho hàng mới" at bounding box center [132, 106] width 264 height 38
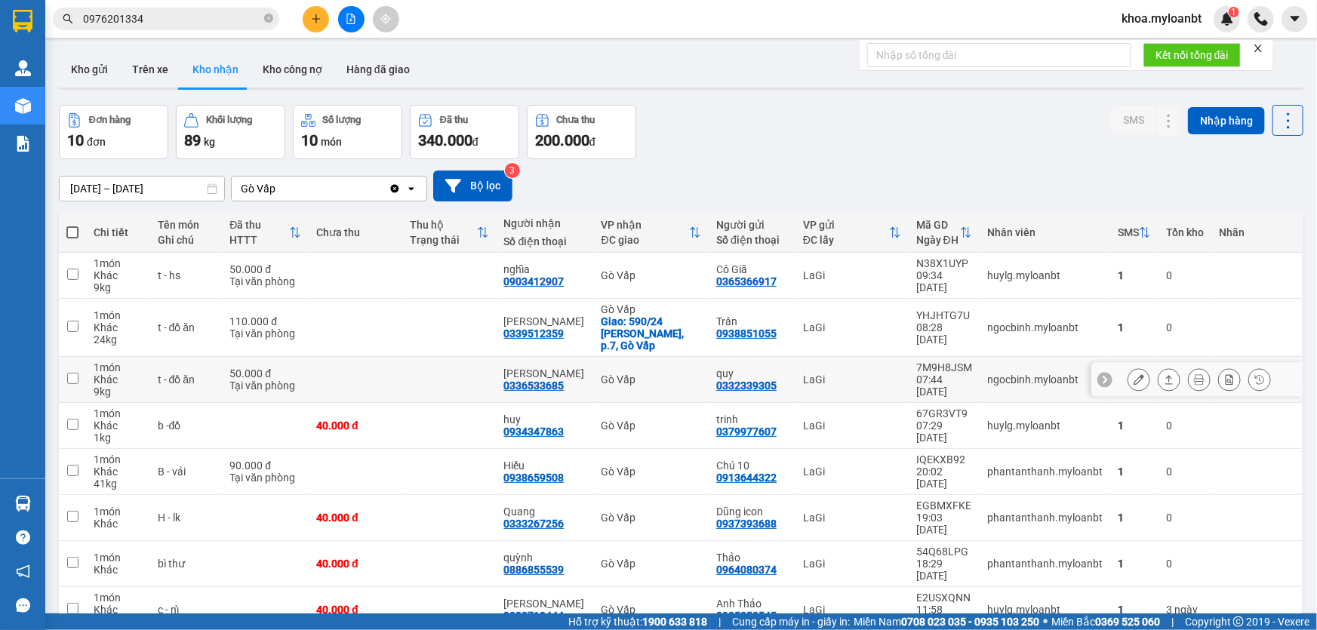
click at [249, 368] on div "50.000 đ" at bounding box center [266, 374] width 72 height 12
checkbox input "true"
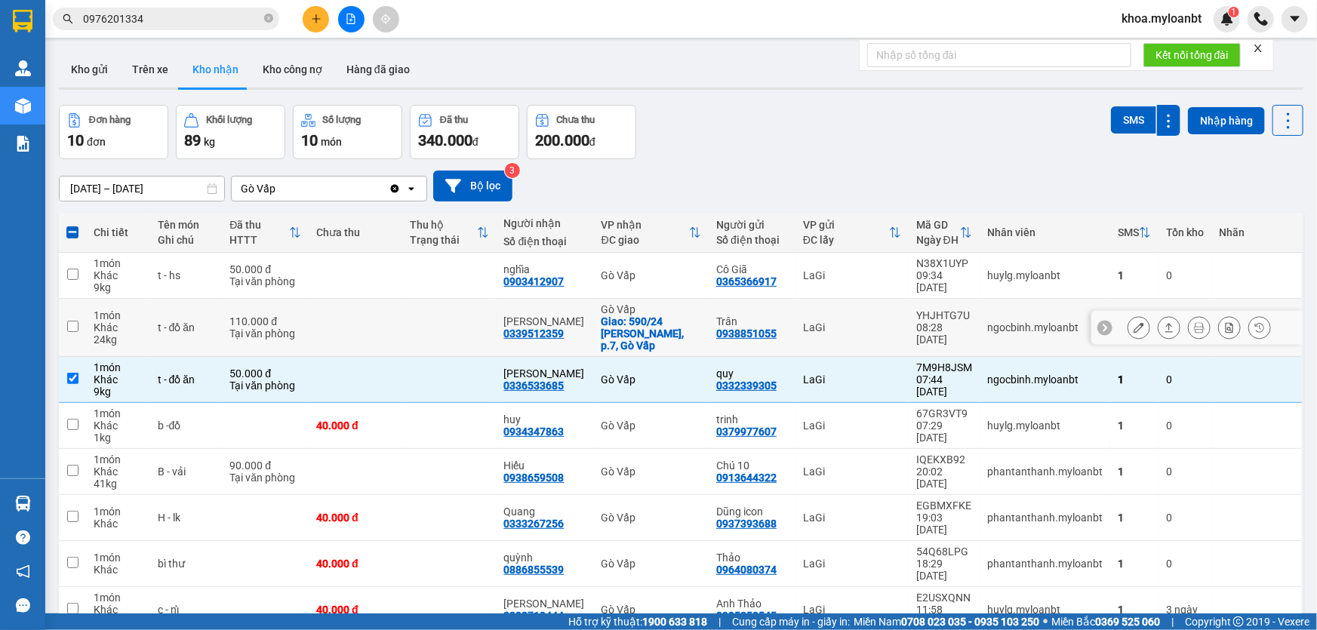
click at [249, 328] on div "Tại văn phòng" at bounding box center [266, 334] width 72 height 12
checkbox input "true"
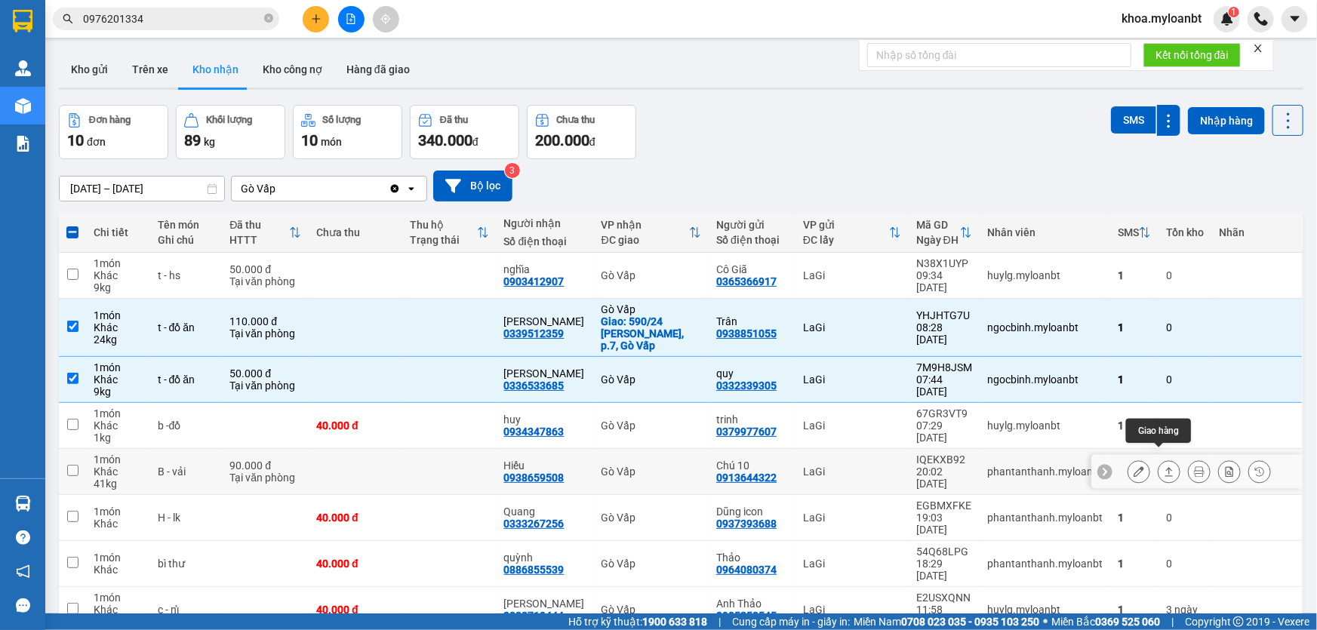
click at [1164, 467] on icon at bounding box center [1169, 472] width 11 height 11
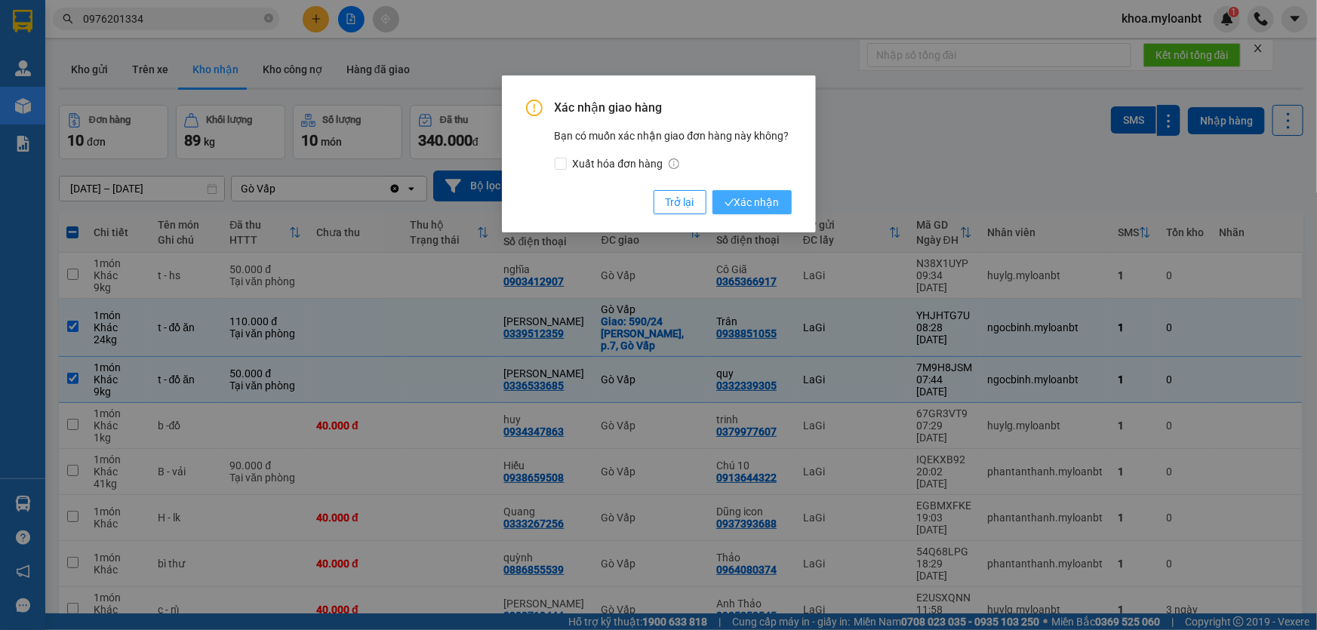
click at [759, 196] on span "Xác nhận" at bounding box center [752, 202] width 55 height 17
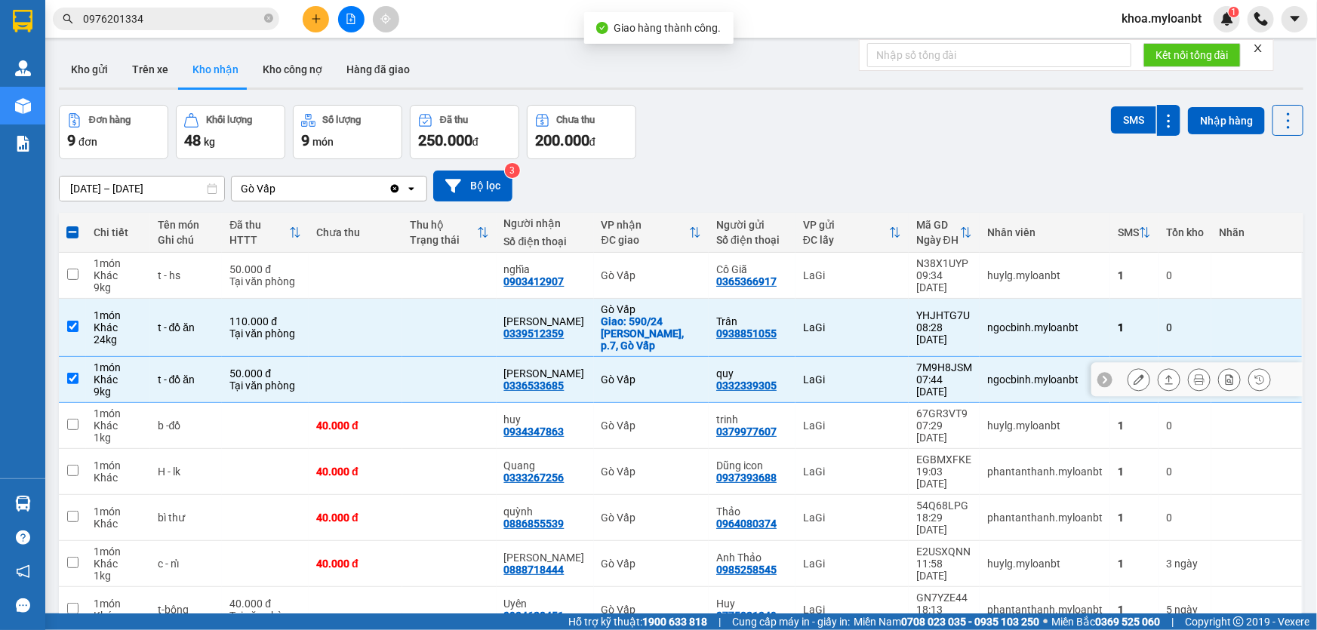
click at [443, 360] on td at bounding box center [449, 380] width 94 height 46
checkbox input "false"
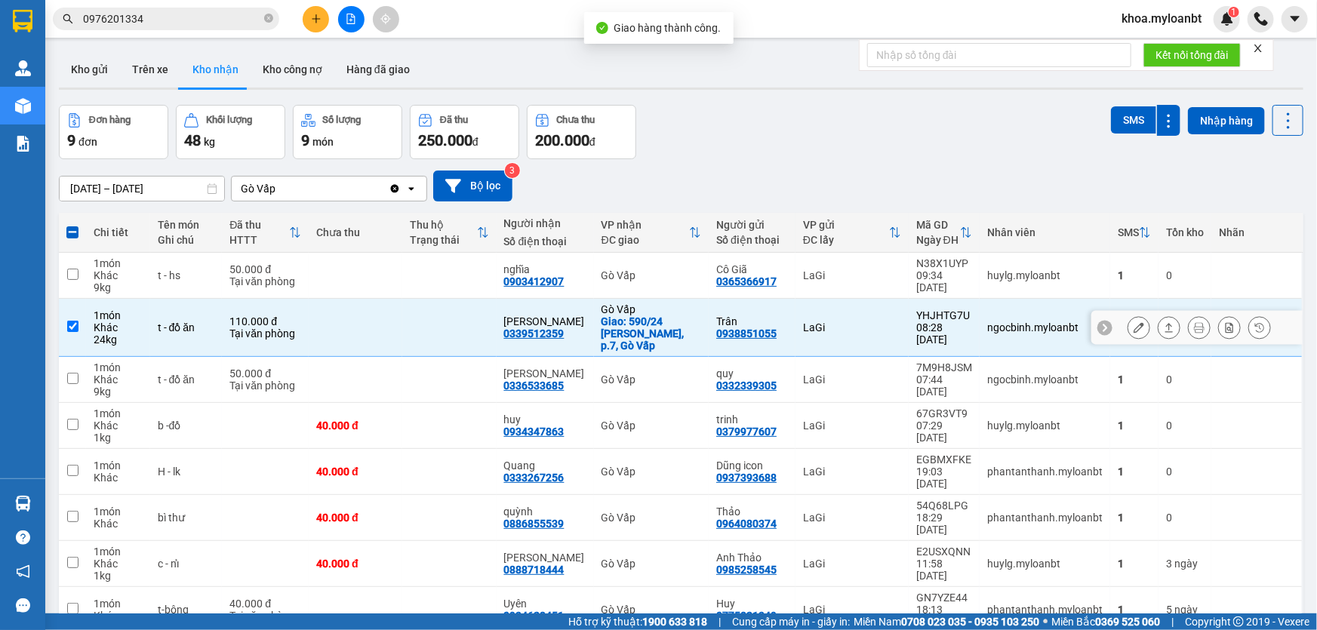
click at [468, 337] on td at bounding box center [449, 328] width 94 height 58
checkbox input "false"
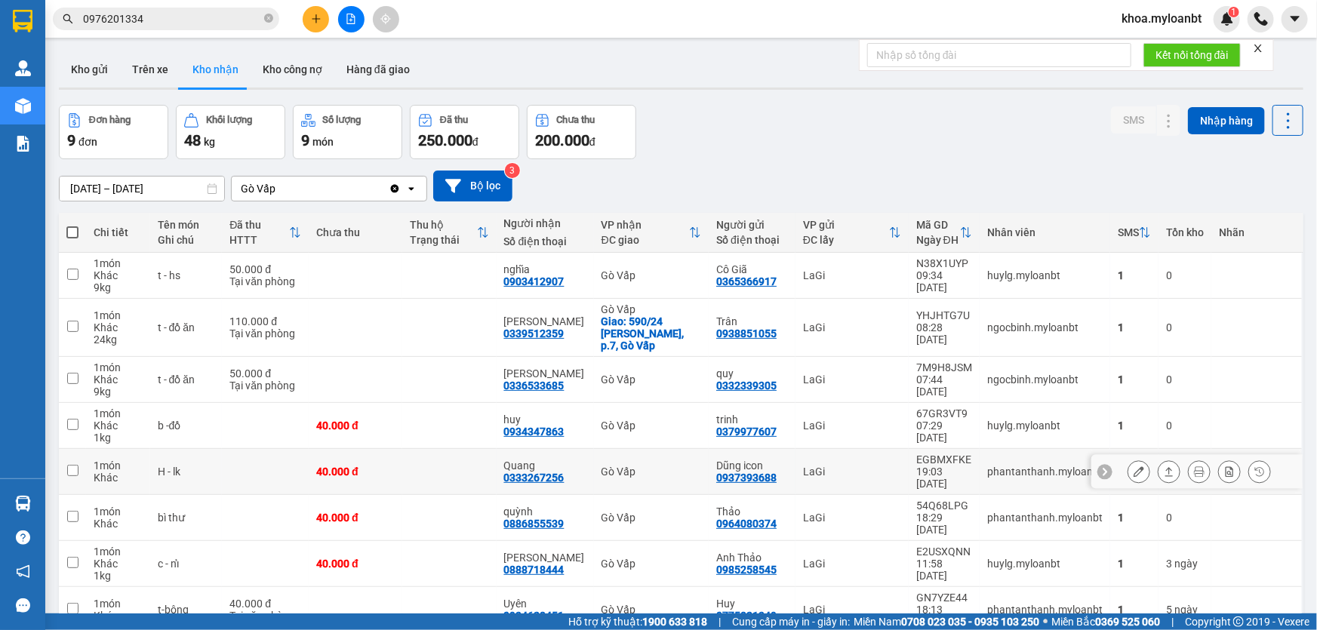
scroll to position [77, 0]
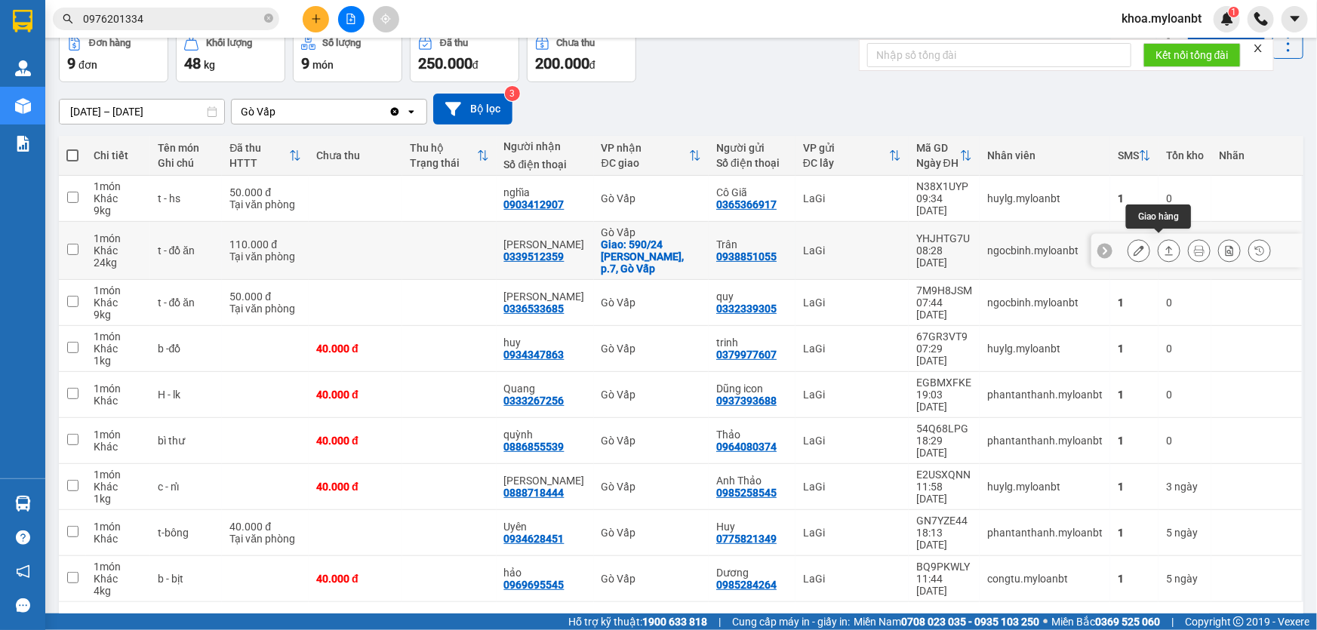
click at [1166, 246] on icon at bounding box center [1170, 250] width 8 height 9
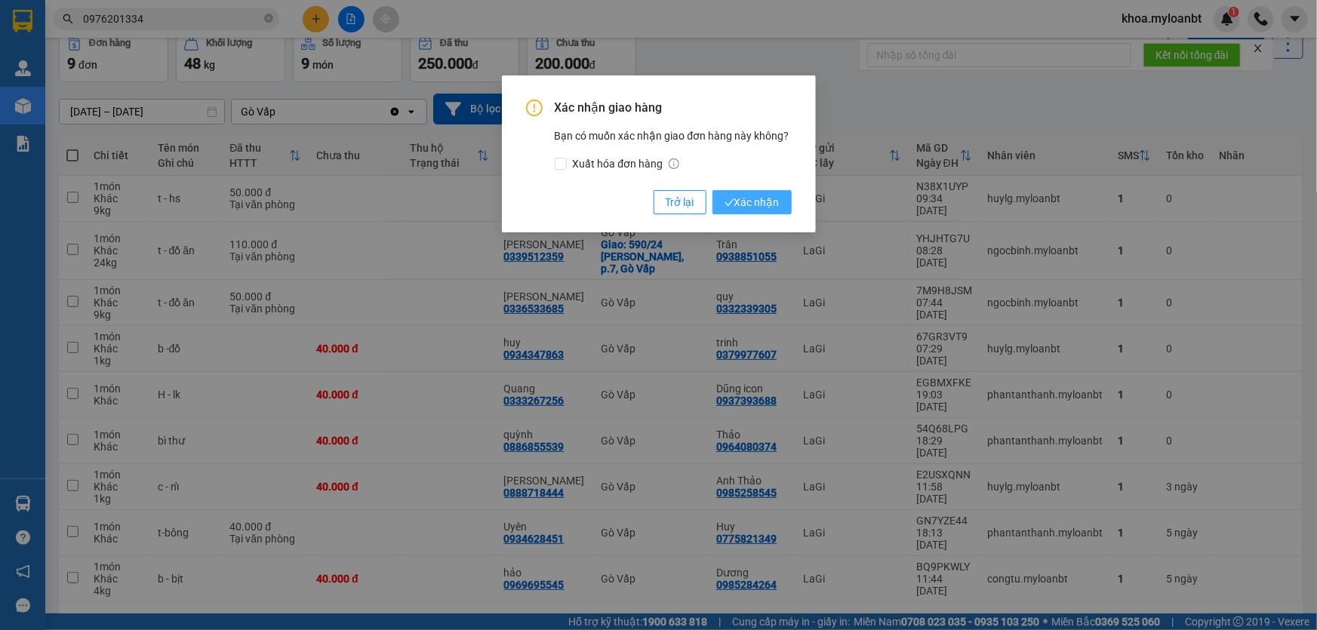
click at [754, 205] on span "Xác nhận" at bounding box center [752, 202] width 55 height 17
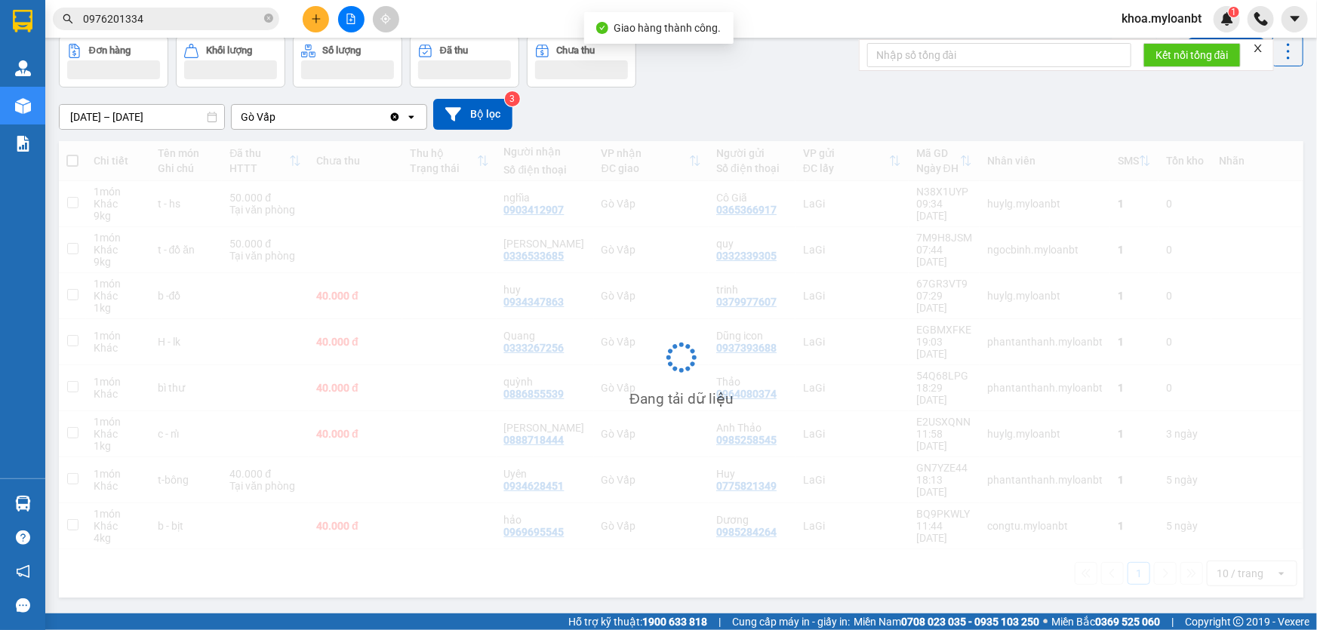
scroll to position [69, 0]
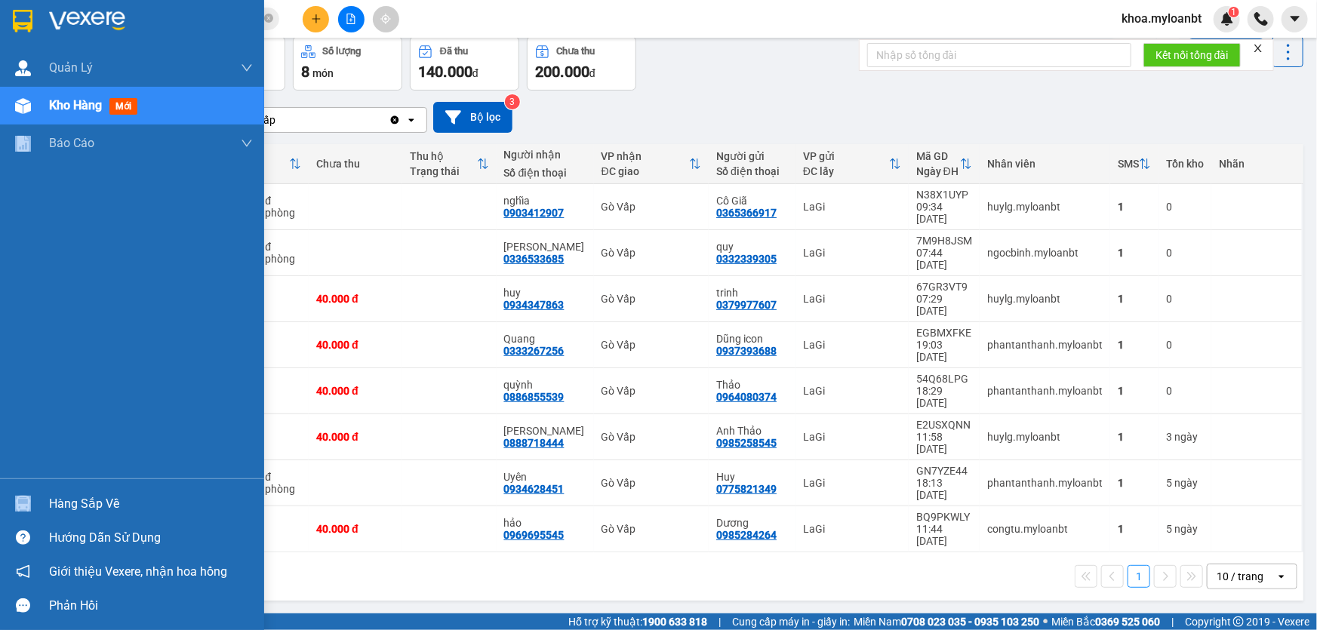
click at [57, 600] on div "Quản [PERSON_NAME] lý giao nhận mới Kho hàng mới Báo cáo Mẫu 1: Báo cáo dòng ti…" at bounding box center [132, 315] width 264 height 630
click at [0, 492] on div "Hàng sắp về" at bounding box center [132, 504] width 264 height 34
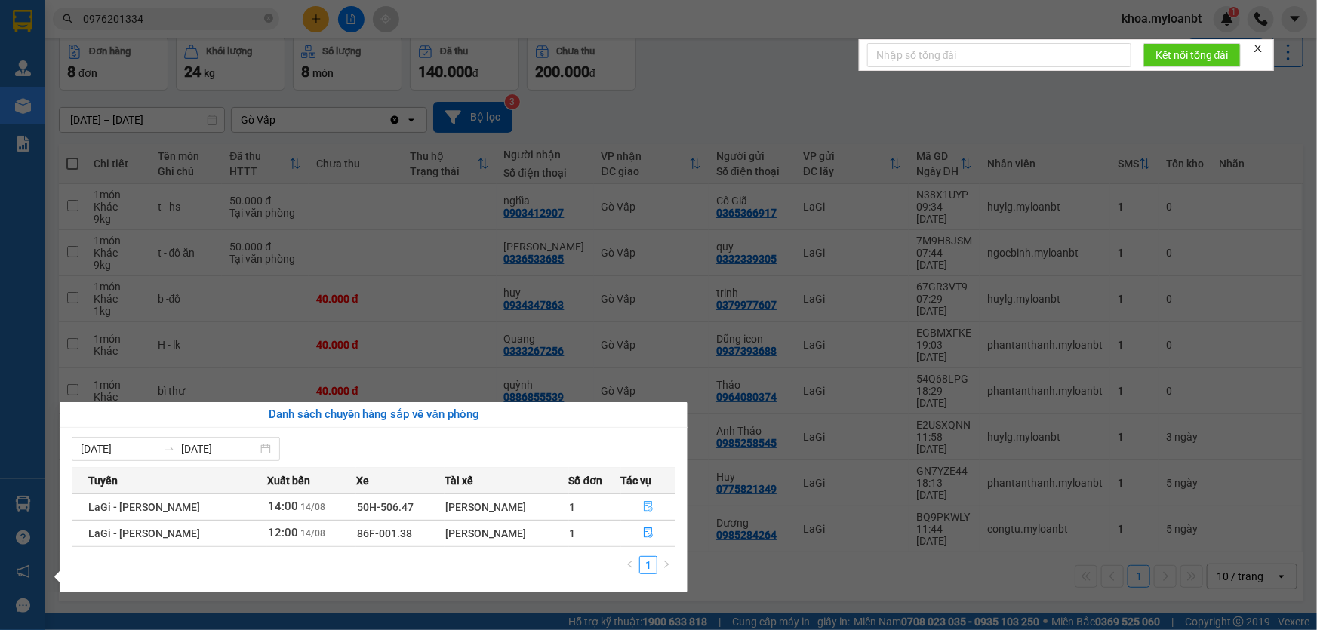
click at [649, 515] on button "button" at bounding box center [649, 507] width 54 height 24
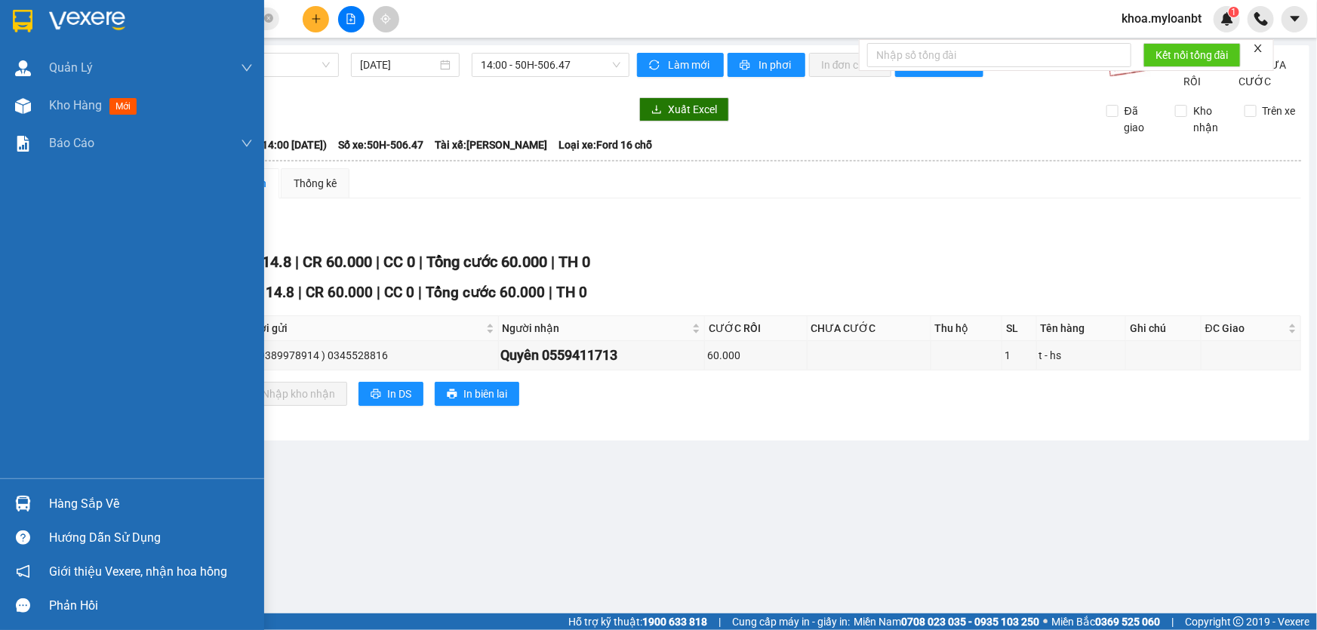
drag, startPoint x: 8, startPoint y: 512, endPoint x: 23, endPoint y: 498, distance: 19.8
click at [10, 512] on div at bounding box center [23, 504] width 26 height 26
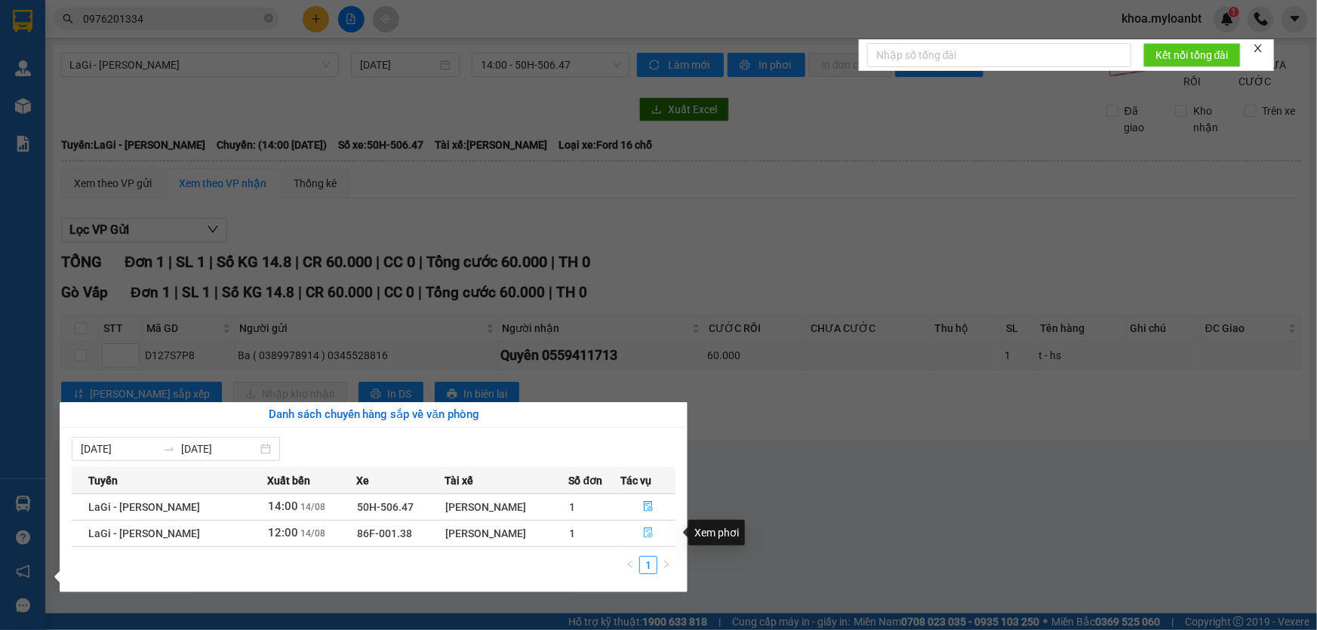
click at [649, 535] on icon "file-done" at bounding box center [648, 533] width 11 height 11
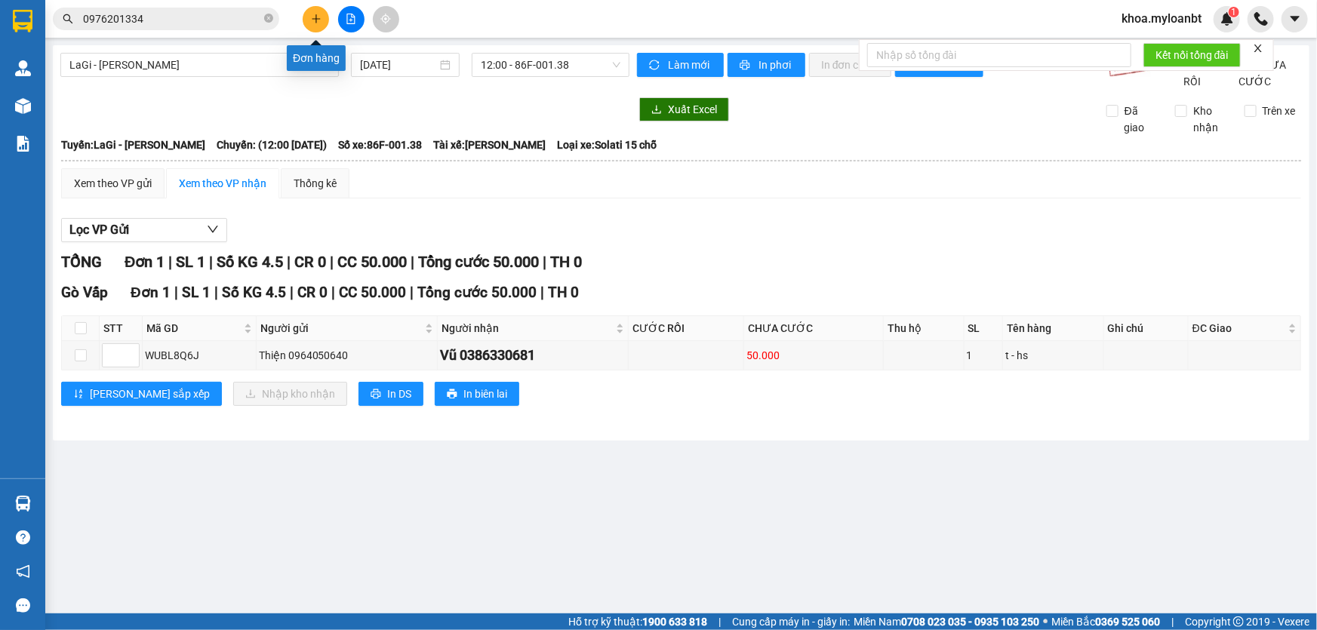
click at [308, 15] on button at bounding box center [316, 19] width 26 height 26
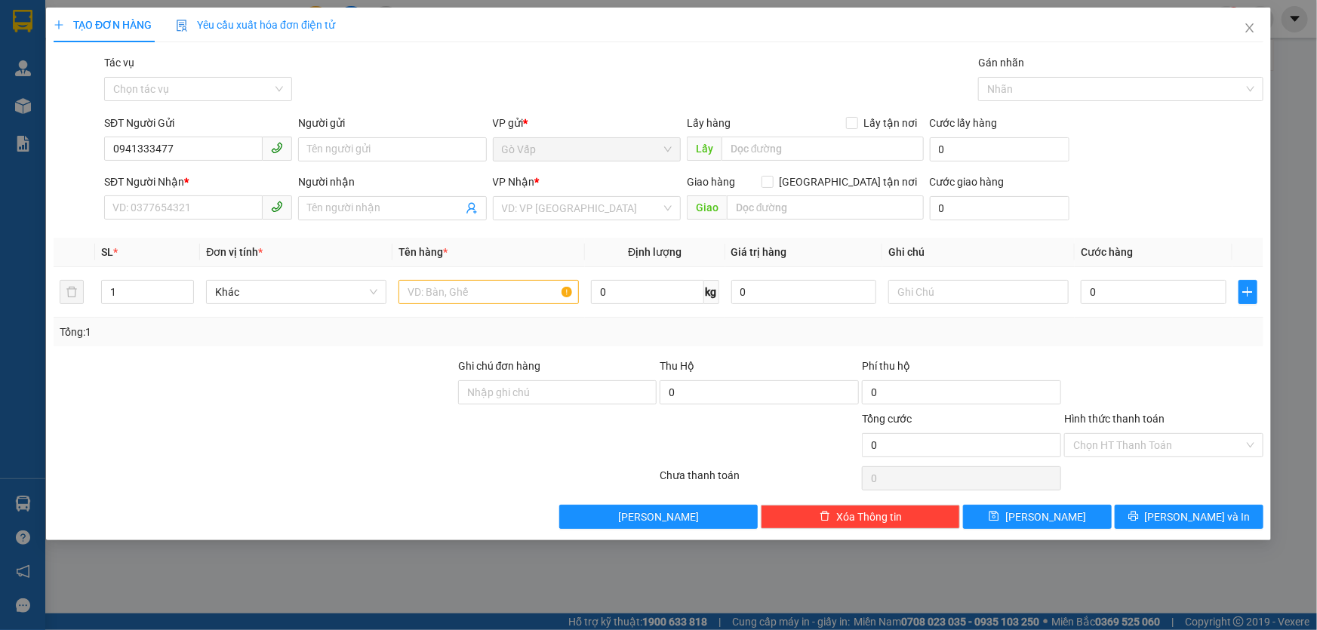
click at [181, 148] on input "0941333477" at bounding box center [183, 149] width 159 height 24
click at [169, 178] on div "0942333477 - Quyền" at bounding box center [198, 179] width 170 height 17
type input "0942333477"
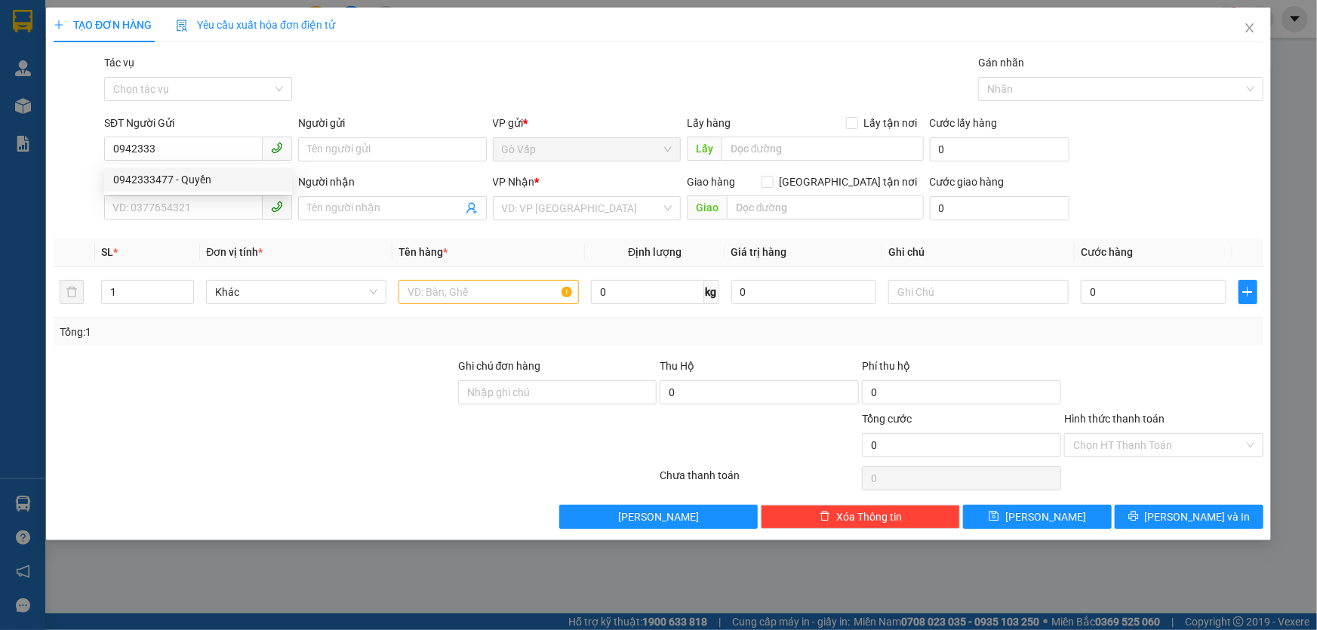
type input "Quyền"
type input "0902582999"
type input "BS- [GEOGRAPHIC_DATA]"
type input "0942333477"
click at [463, 285] on input "text" at bounding box center [489, 292] width 180 height 24
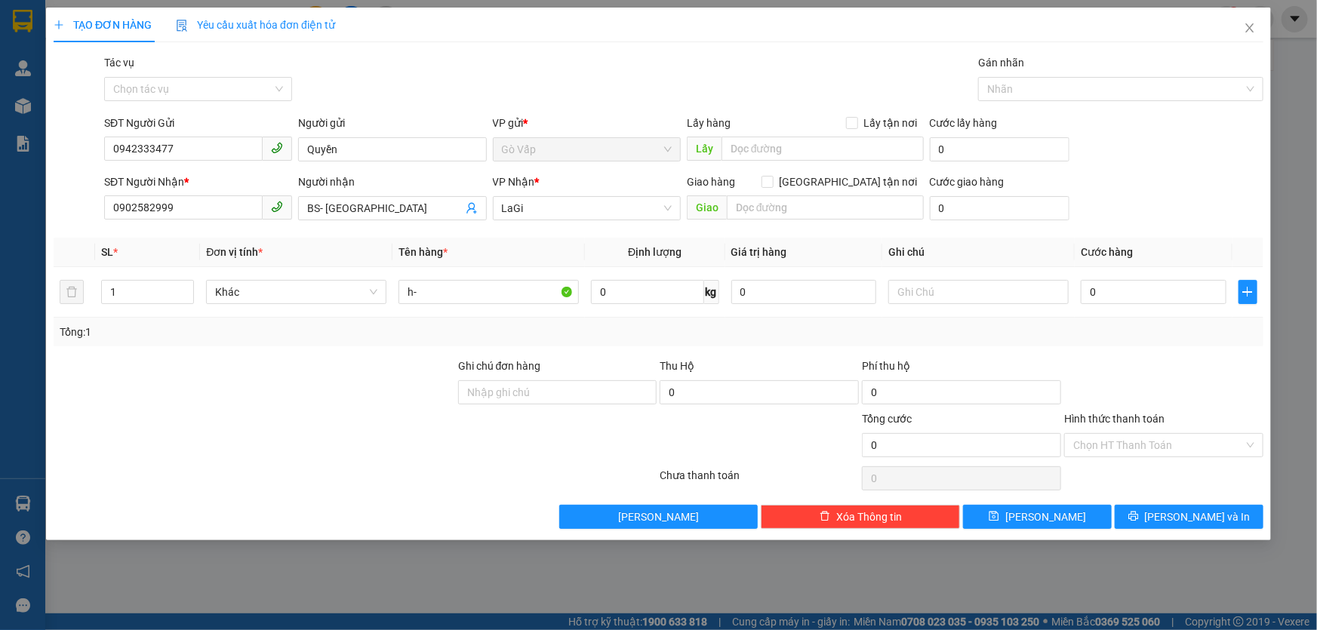
click at [182, 211] on input "0902582999" at bounding box center [183, 208] width 159 height 24
drag, startPoint x: 200, startPoint y: 161, endPoint x: 220, endPoint y: 140, distance: 28.3
click at [202, 159] on span "0942333477" at bounding box center [198, 149] width 188 height 24
click at [220, 140] on input "0942333477" at bounding box center [183, 149] width 159 height 24
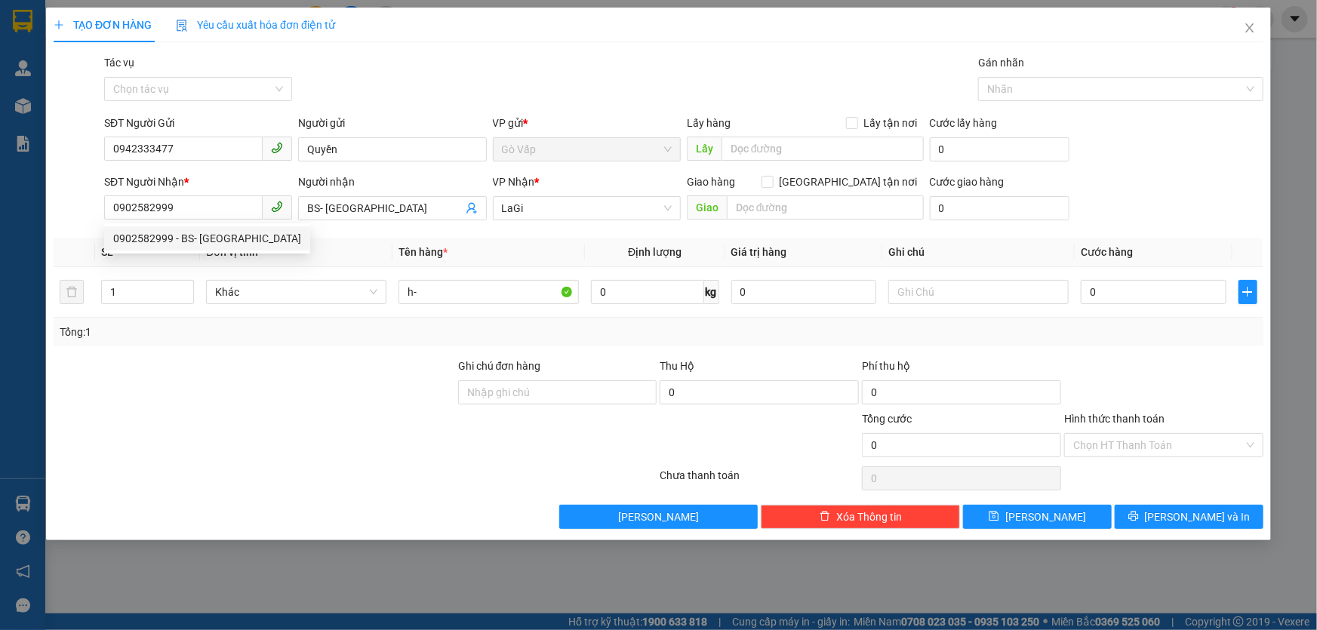
click at [220, 140] on input "0942333477" at bounding box center [183, 149] width 159 height 24
click at [486, 288] on input "h-" at bounding box center [489, 292] width 180 height 24
type input "h- mắt kính"
click at [1166, 291] on input "0" at bounding box center [1154, 292] width 146 height 24
type input "4"
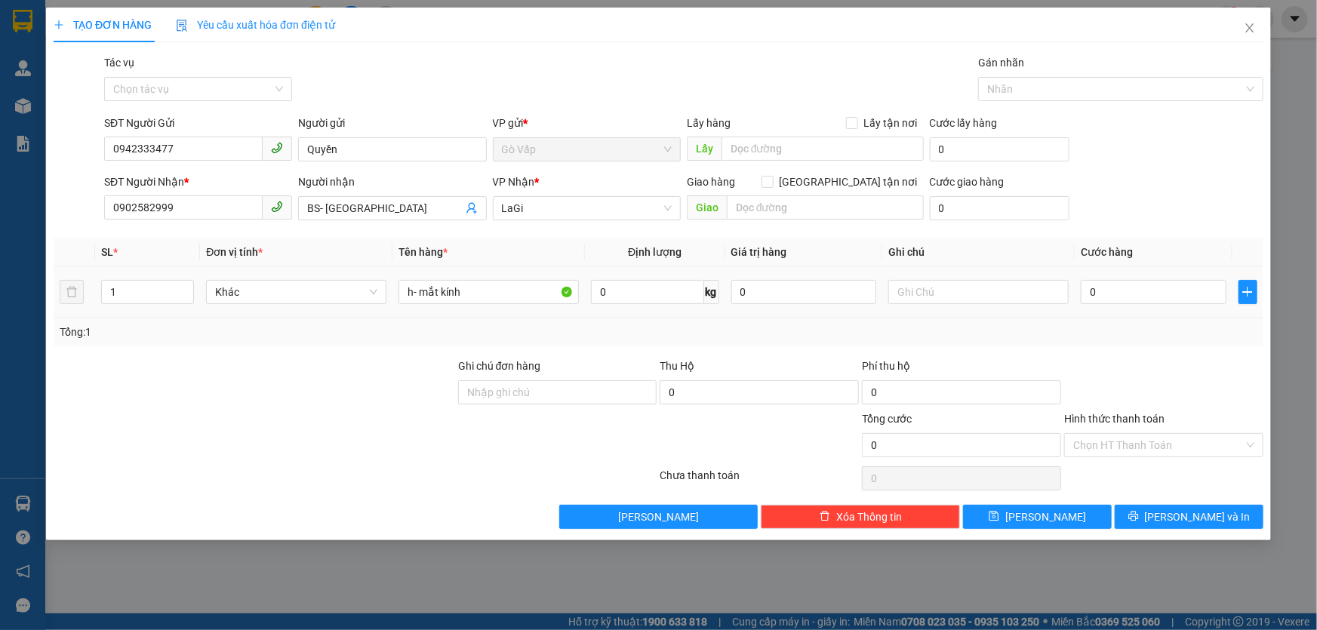
type input "4"
type input "40"
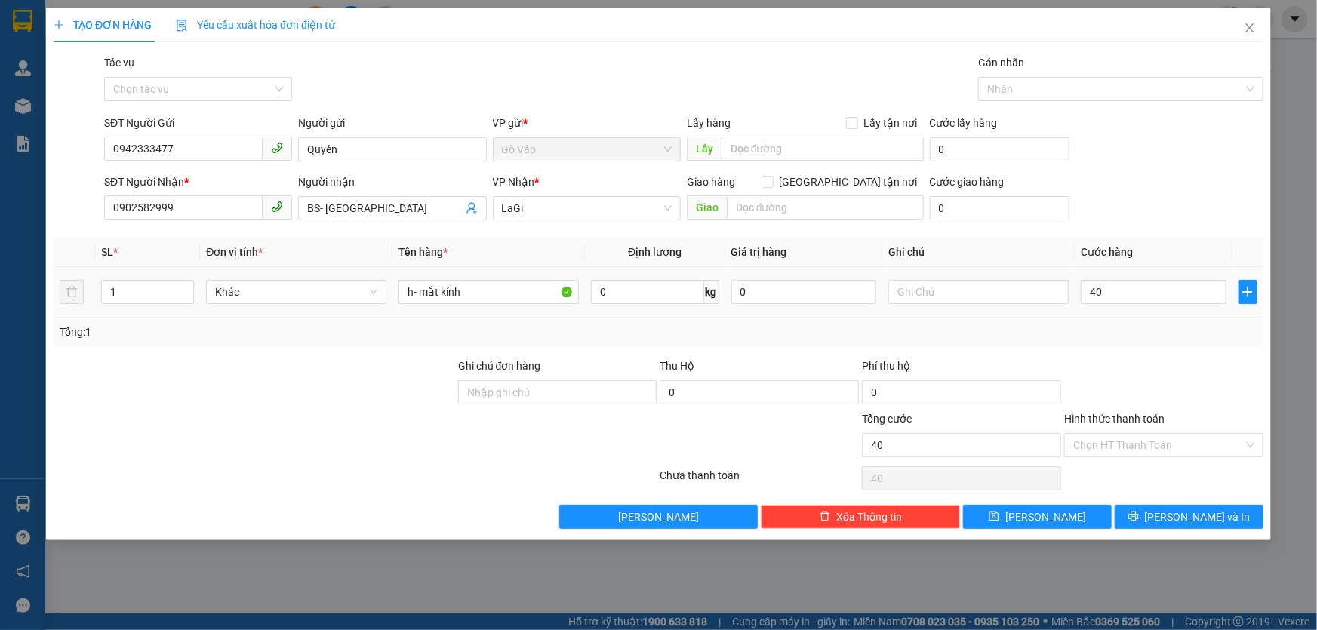
type input "40.000"
click at [1154, 338] on div "Tổng: 1" at bounding box center [659, 332] width 1198 height 17
drag, startPoint x: 1199, startPoint y: 535, endPoint x: 1203, endPoint y: 519, distance: 16.3
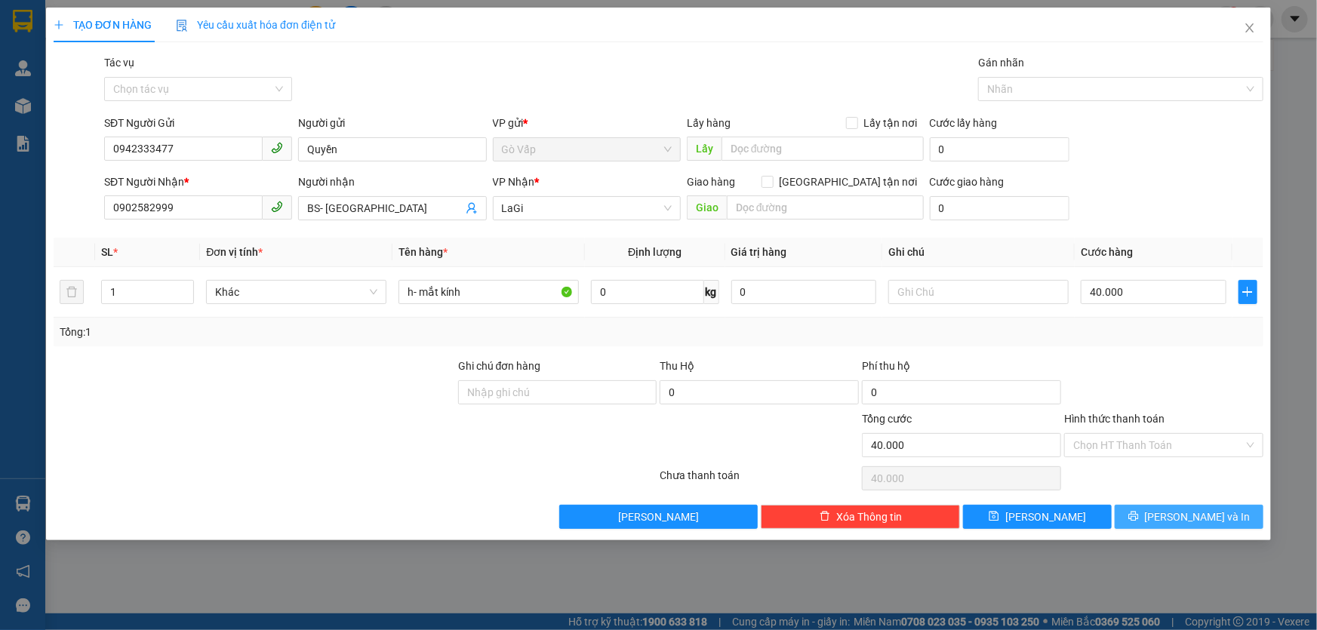
click at [1200, 535] on div "TẠO ĐƠN HÀNG Yêu cầu xuất hóa đơn điện tử Transit Pickup Surcharge Ids Transit …" at bounding box center [658, 274] width 1225 height 533
click at [1203, 517] on span "[PERSON_NAME] và In" at bounding box center [1198, 517] width 106 height 17
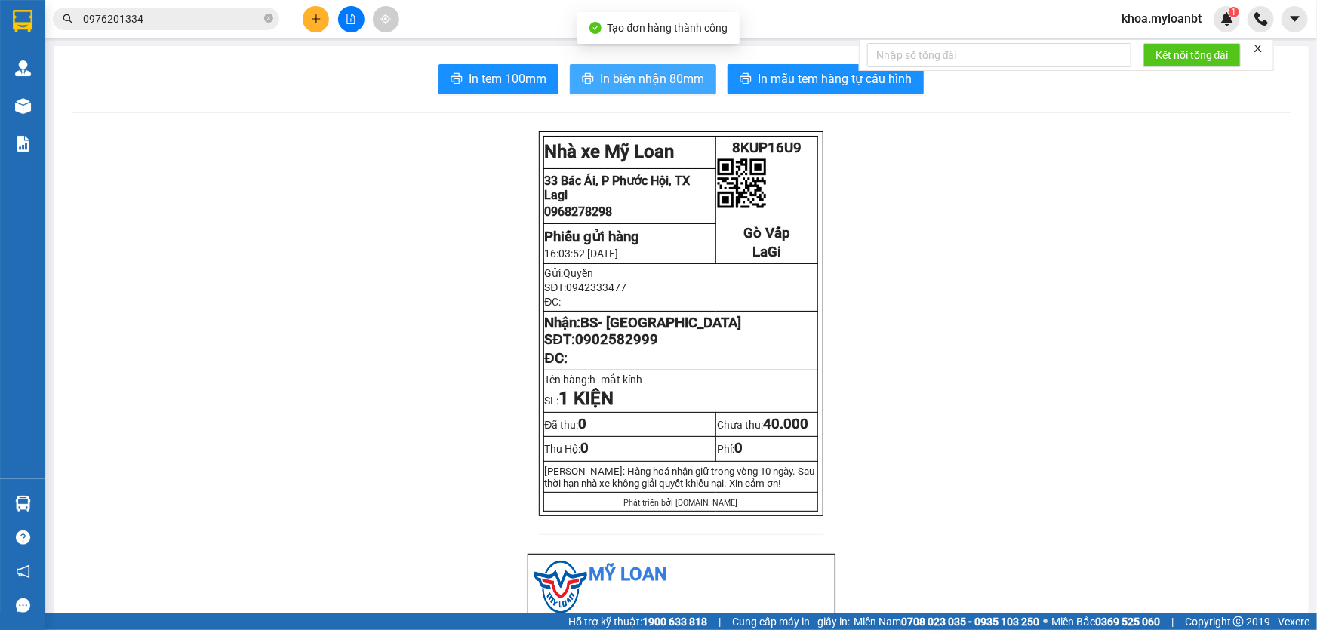
click at [602, 71] on span "In biên nhận 80mm" at bounding box center [652, 78] width 104 height 19
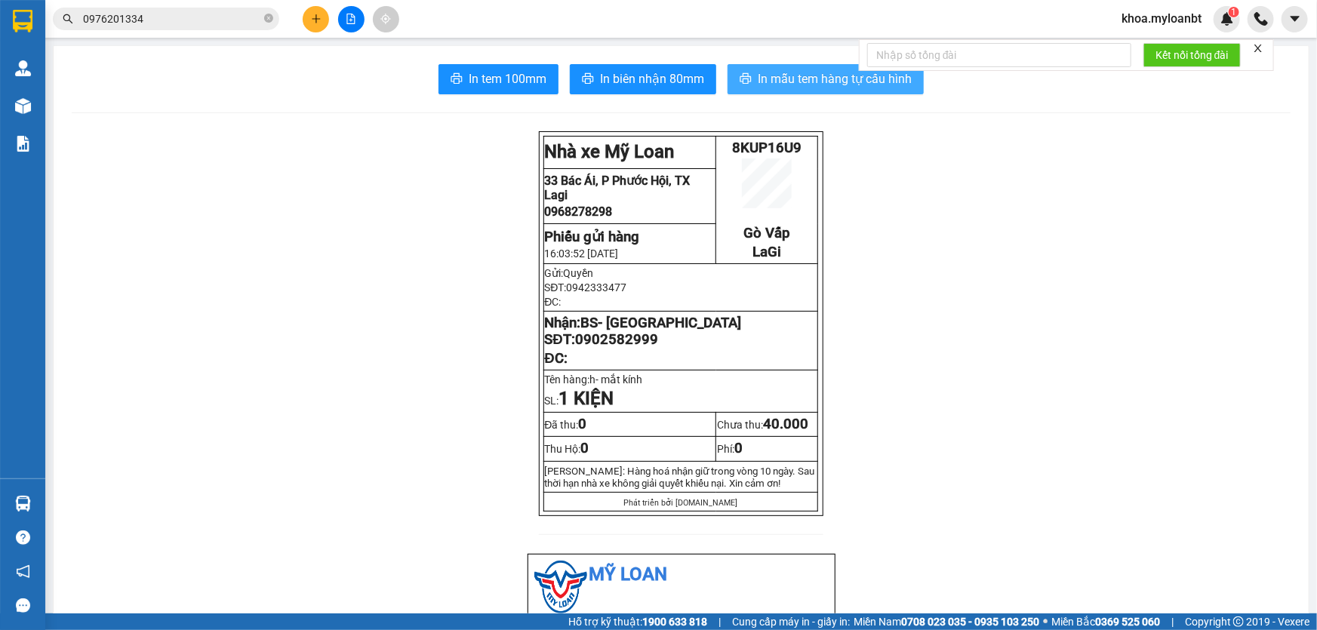
click at [782, 83] on span "In mẫu tem hàng tự cấu hình" at bounding box center [835, 78] width 154 height 19
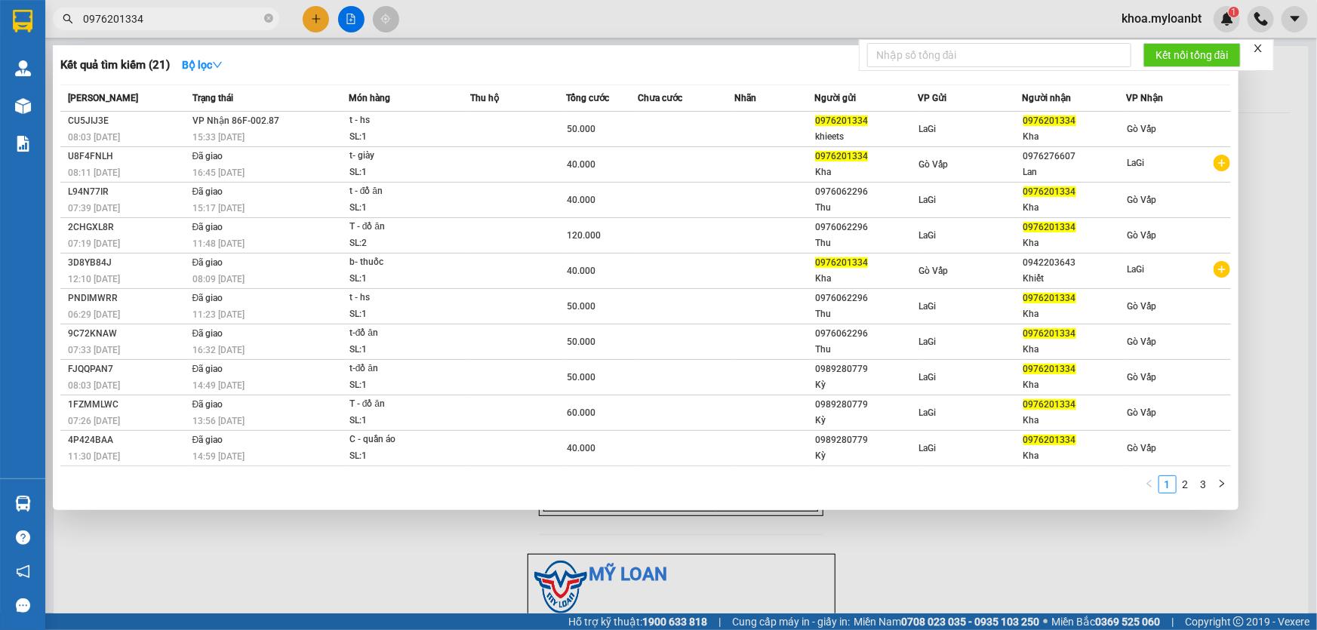
click at [184, 13] on input "0976201334" at bounding box center [172, 19] width 178 height 17
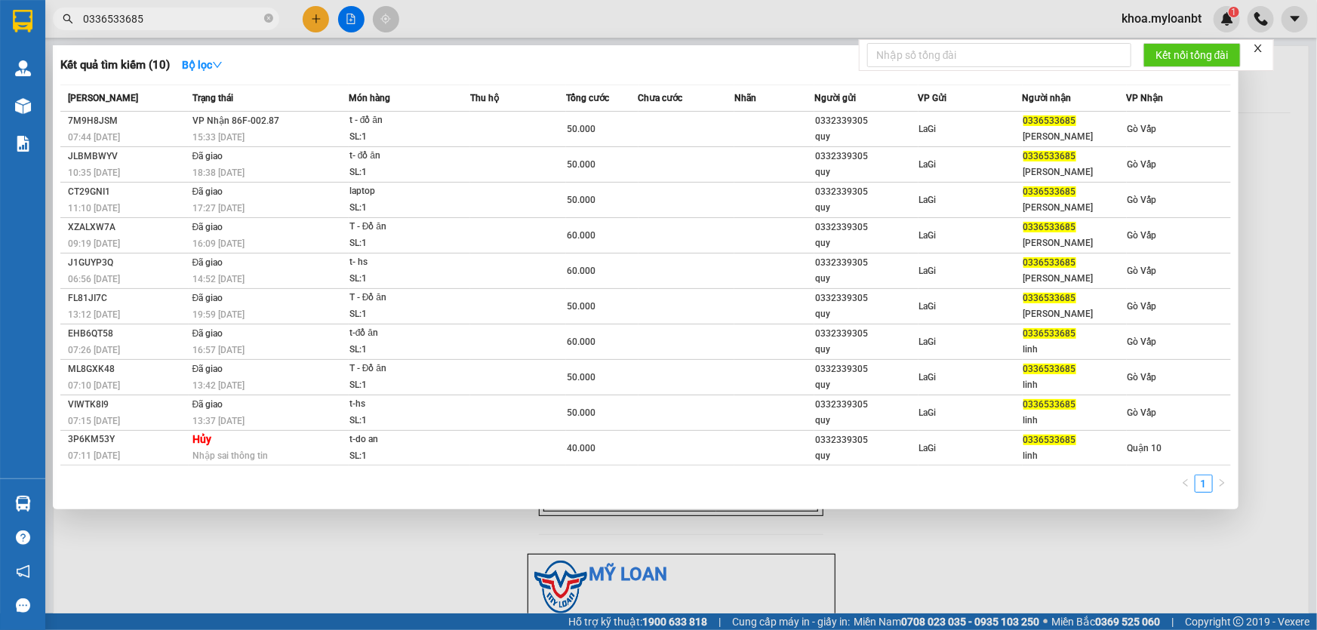
type input "0336533685"
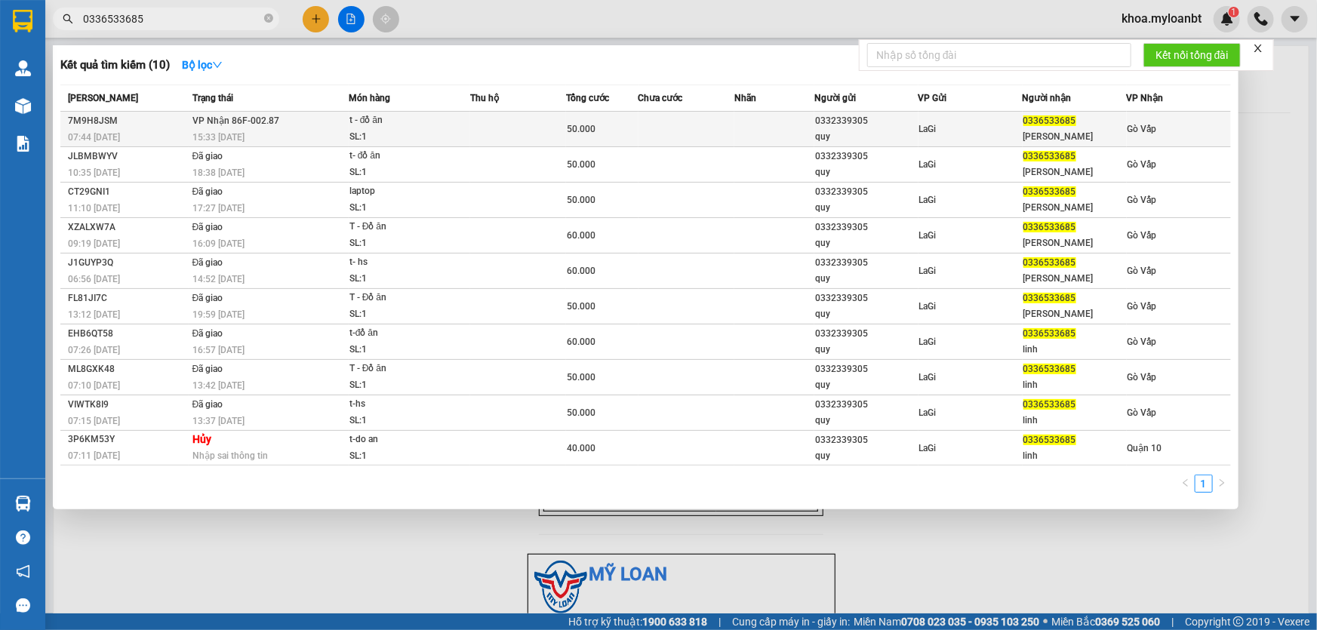
click at [637, 113] on td "50.000" at bounding box center [602, 129] width 72 height 35
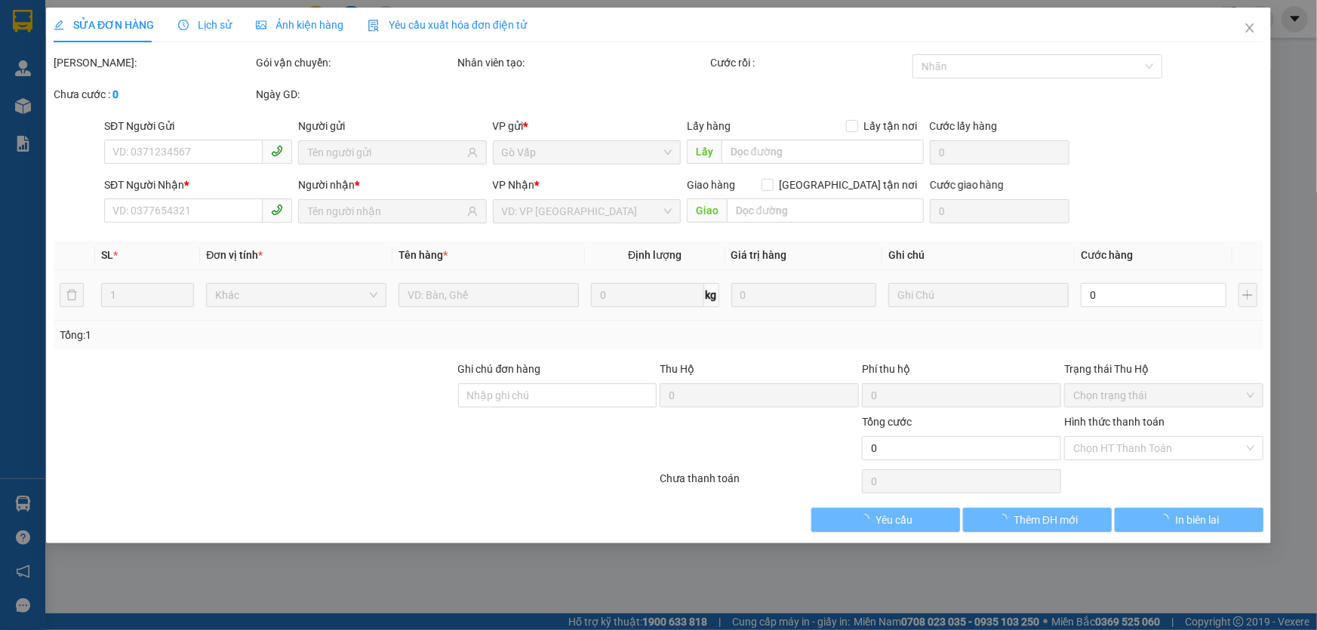
type input "0332339305"
type input "quy"
type input "0336533685"
type input "[PERSON_NAME]"
type input "50.000"
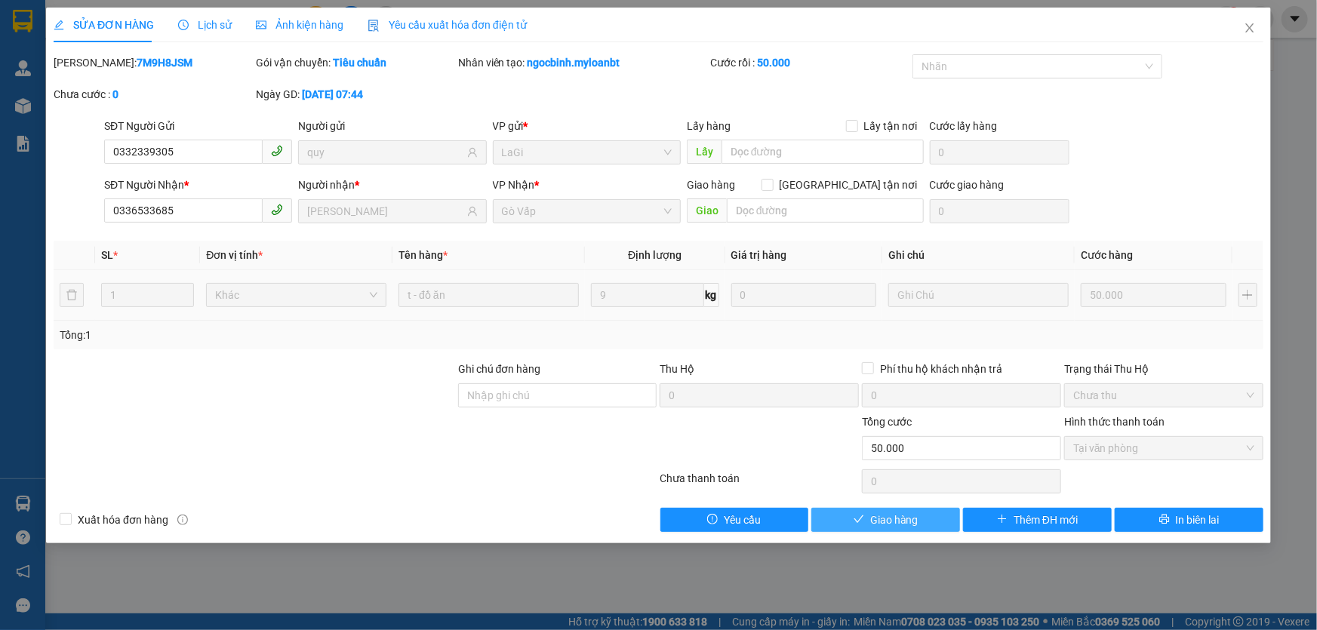
click at [929, 513] on button "Giao hàng" at bounding box center [886, 520] width 149 height 24
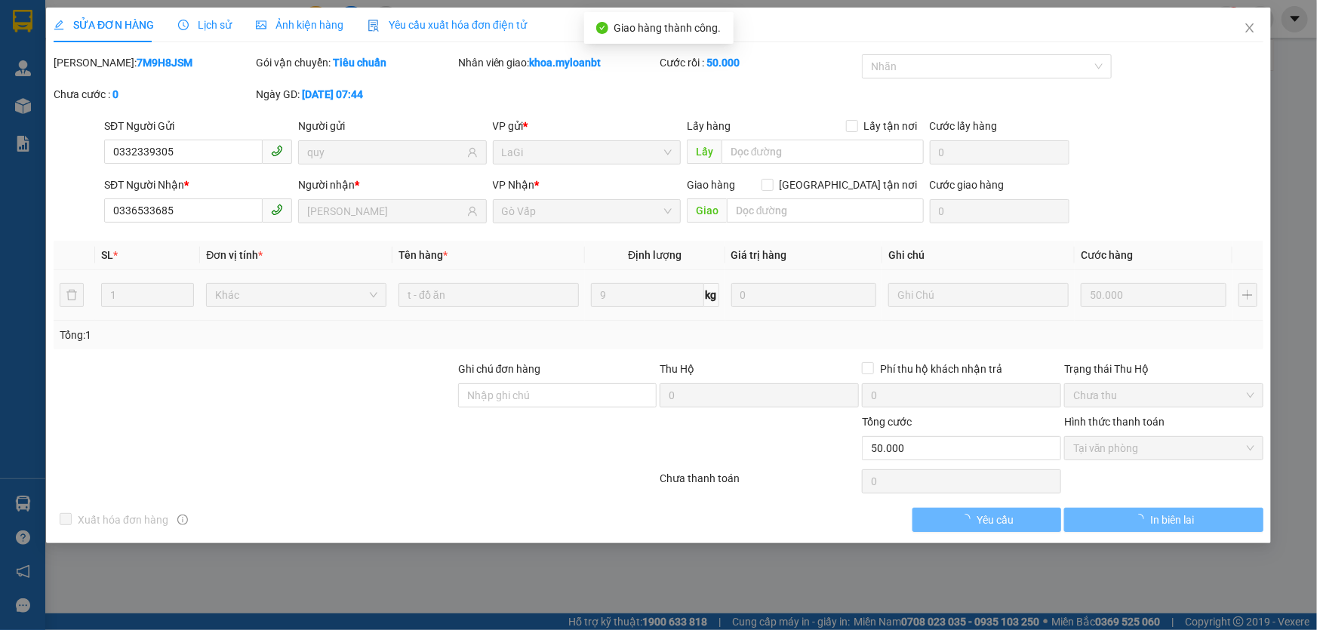
click at [1265, 27] on span "Close" at bounding box center [1250, 29] width 42 height 42
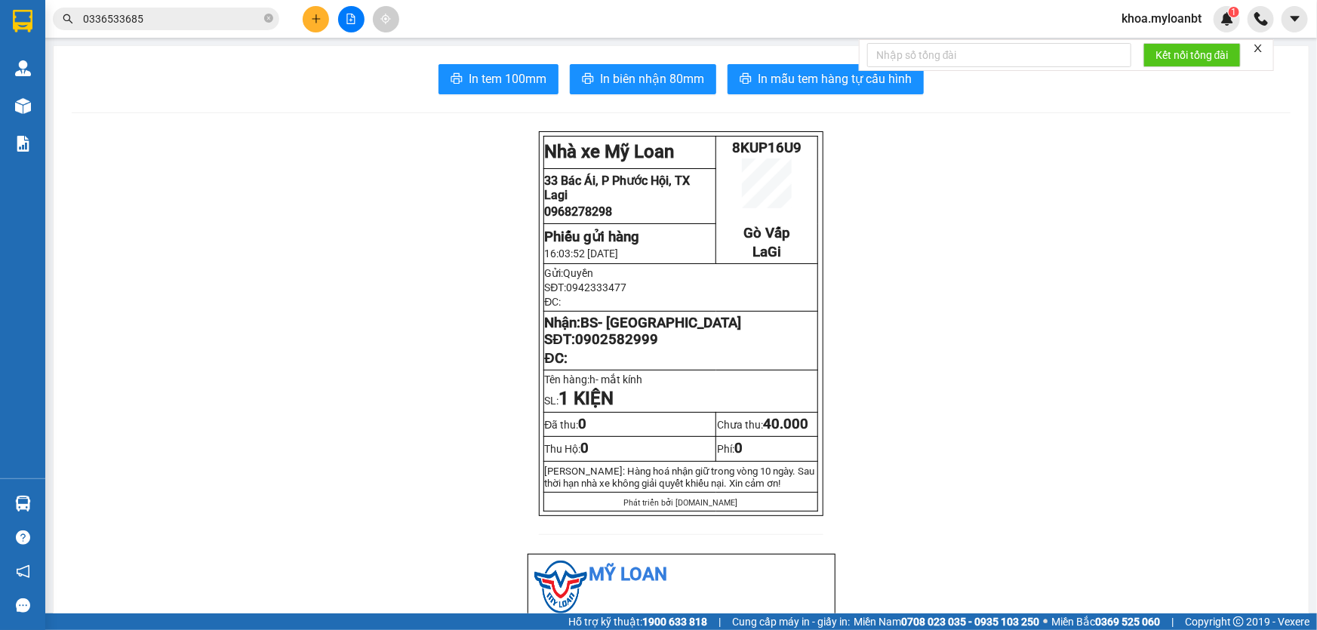
click at [325, 17] on button at bounding box center [316, 19] width 26 height 26
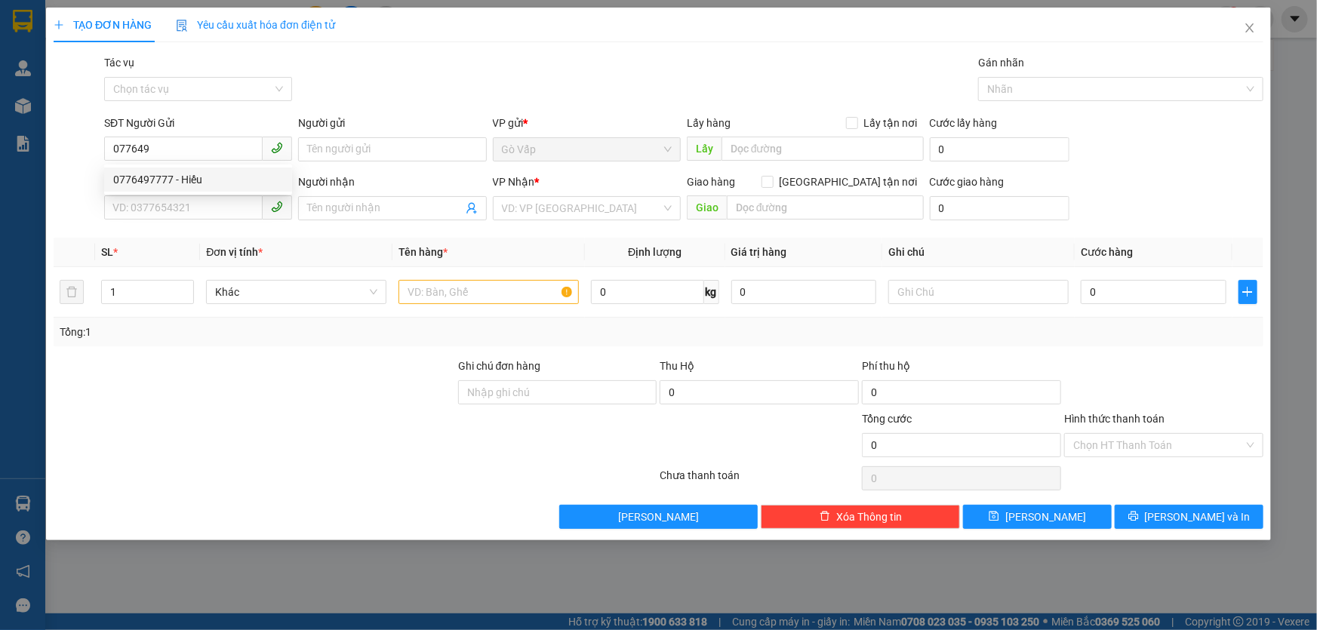
click at [245, 185] on div "0776497777 - Hiếu" at bounding box center [198, 179] width 170 height 17
type input "0776497777"
type input "Hiếu"
type input "0965888284"
type input "Hoa"
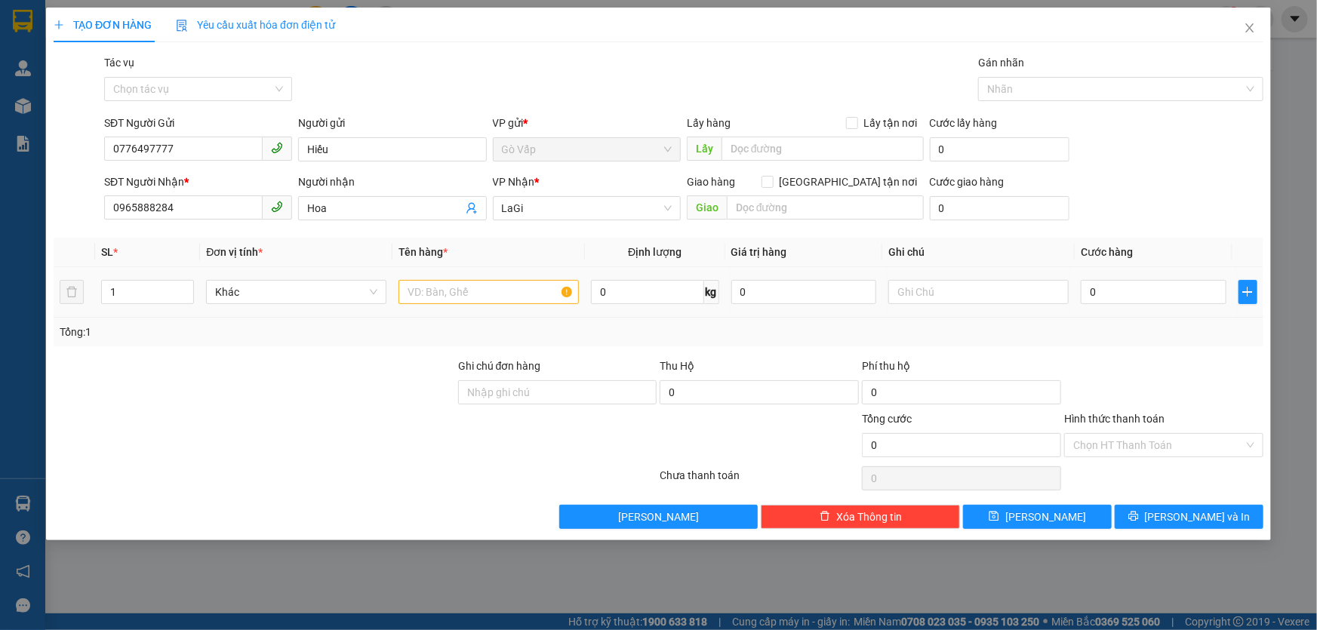
type input "0776497777"
click at [514, 281] on input "text" at bounding box center [489, 292] width 180 height 24
type input "h- răng"
click at [1177, 285] on input "0" at bounding box center [1154, 292] width 146 height 24
type input "4"
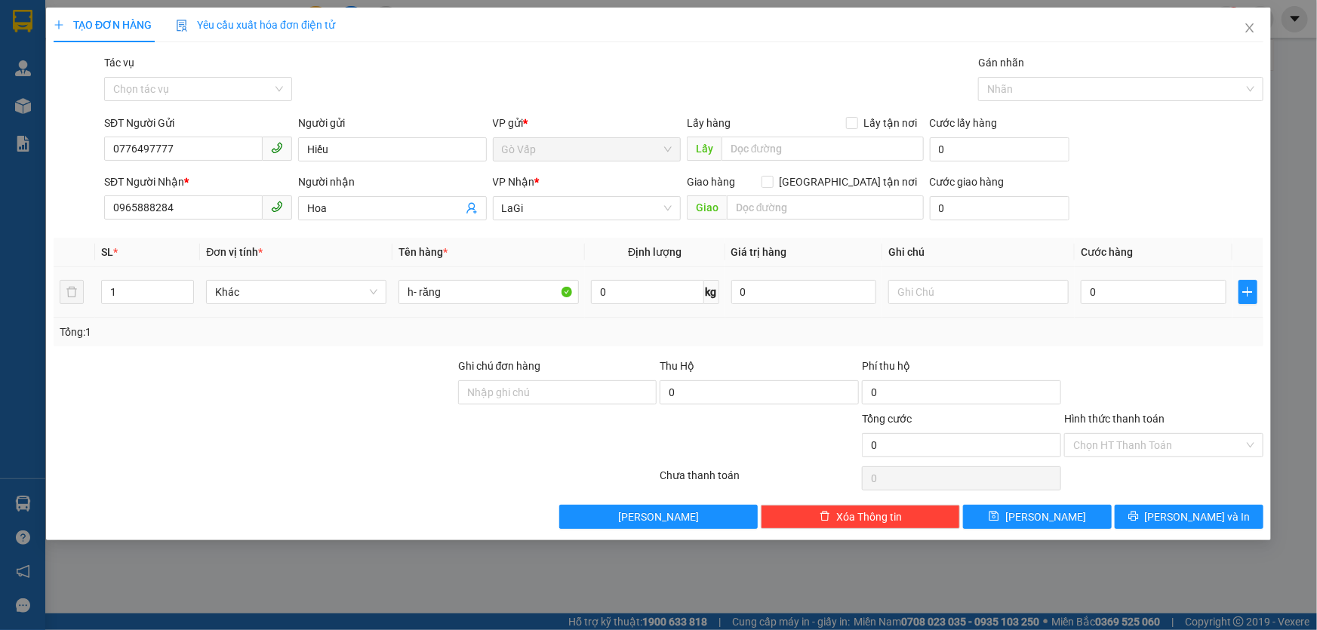
type input "4"
type input "40"
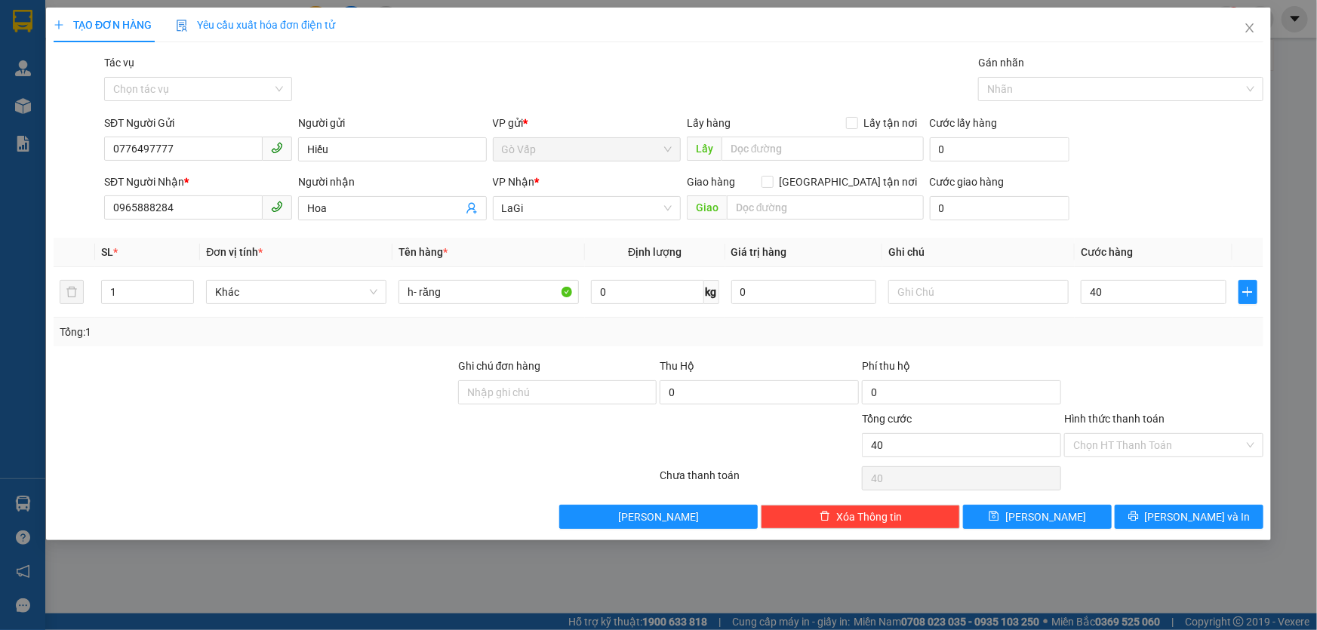
type input "40.000"
click at [1139, 360] on div at bounding box center [1164, 384] width 202 height 53
drag, startPoint x: 1170, startPoint y: 491, endPoint x: 1165, endPoint y: 535, distance: 44.9
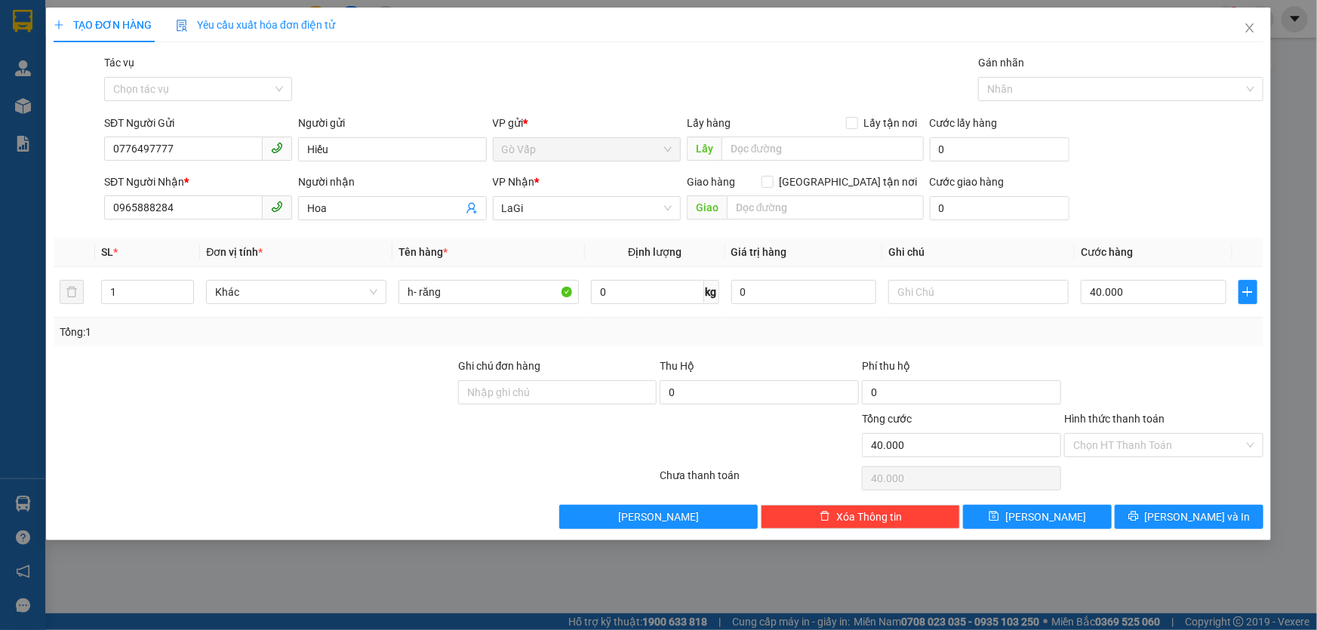
click at [1170, 491] on div "Chọn HT Thanh Toán" at bounding box center [1164, 479] width 202 height 30
click at [1165, 536] on div "TẠO ĐƠN HÀNG Yêu cầu xuất hóa đơn điện tử Transit Pickup Surcharge Ids Transit …" at bounding box center [658, 274] width 1225 height 533
click at [1156, 512] on button "[PERSON_NAME] và In" at bounding box center [1189, 517] width 149 height 24
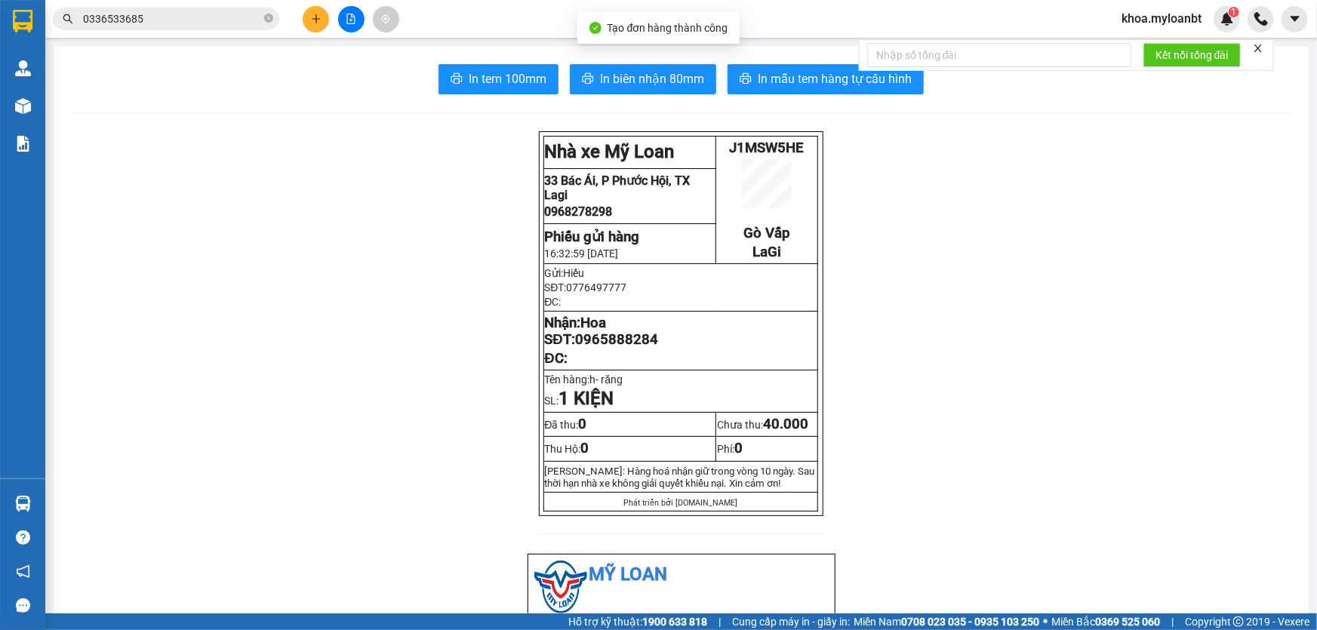
click at [844, 82] on span "In mẫu tem hàng tự cấu hình" at bounding box center [835, 78] width 154 height 19
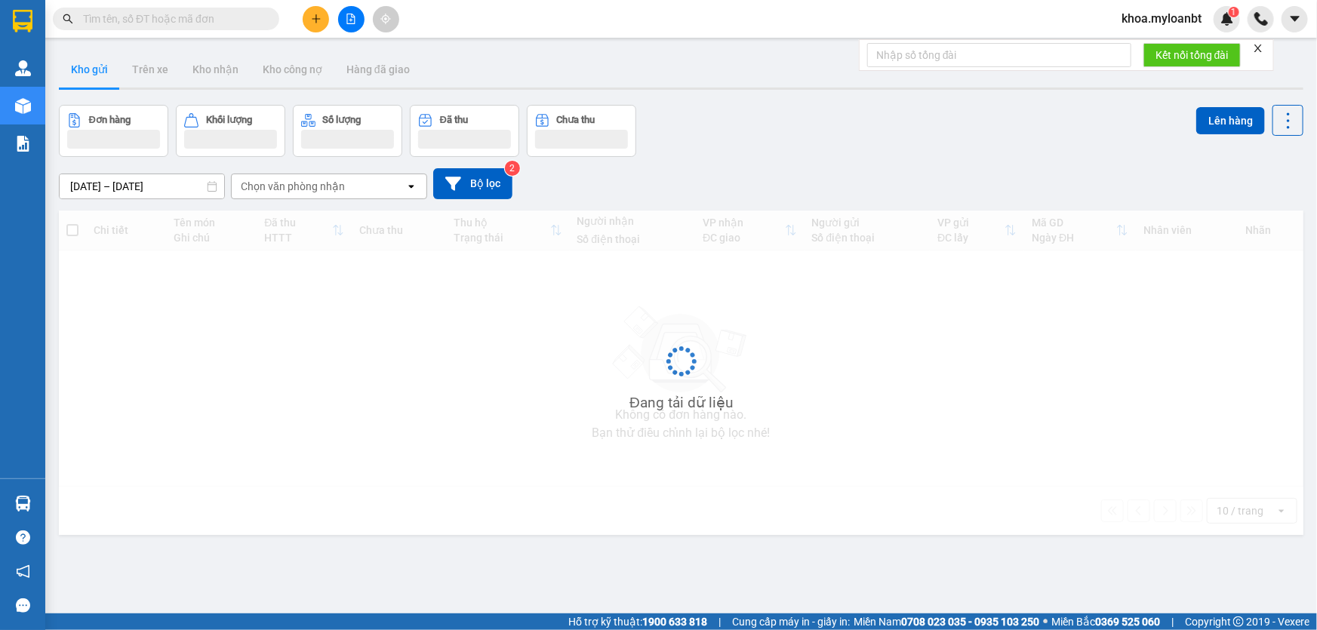
click at [220, 23] on input "text" at bounding box center [172, 19] width 178 height 17
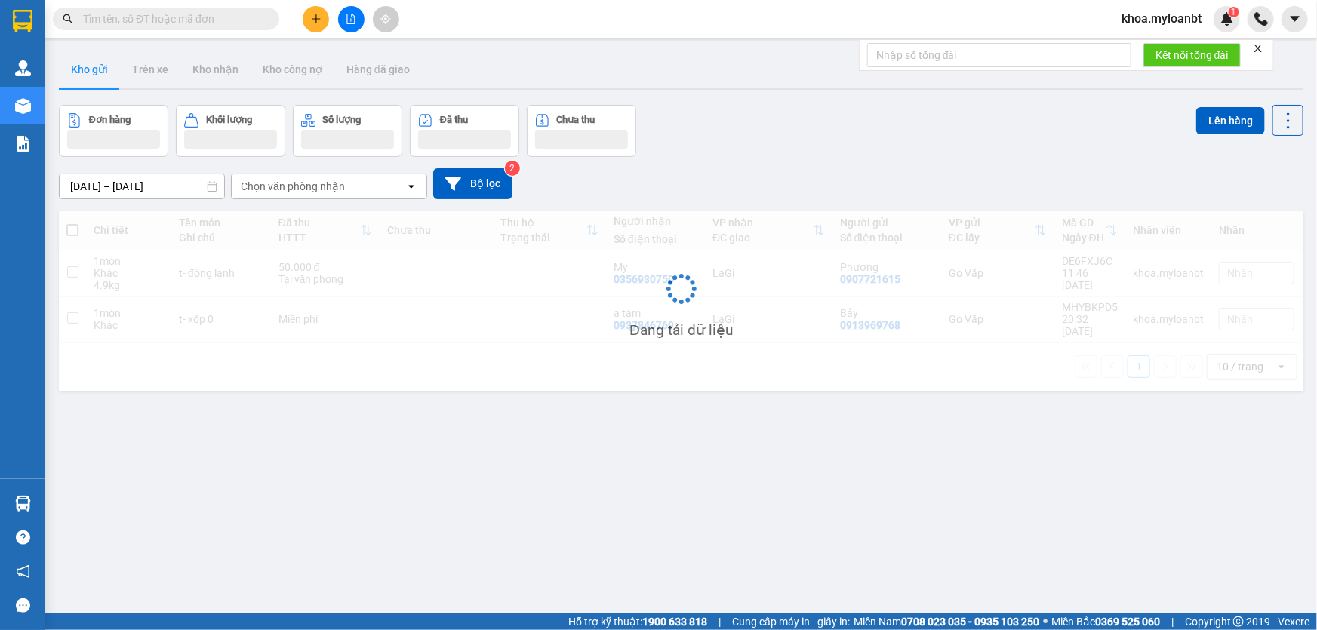
paste input "0942333477"
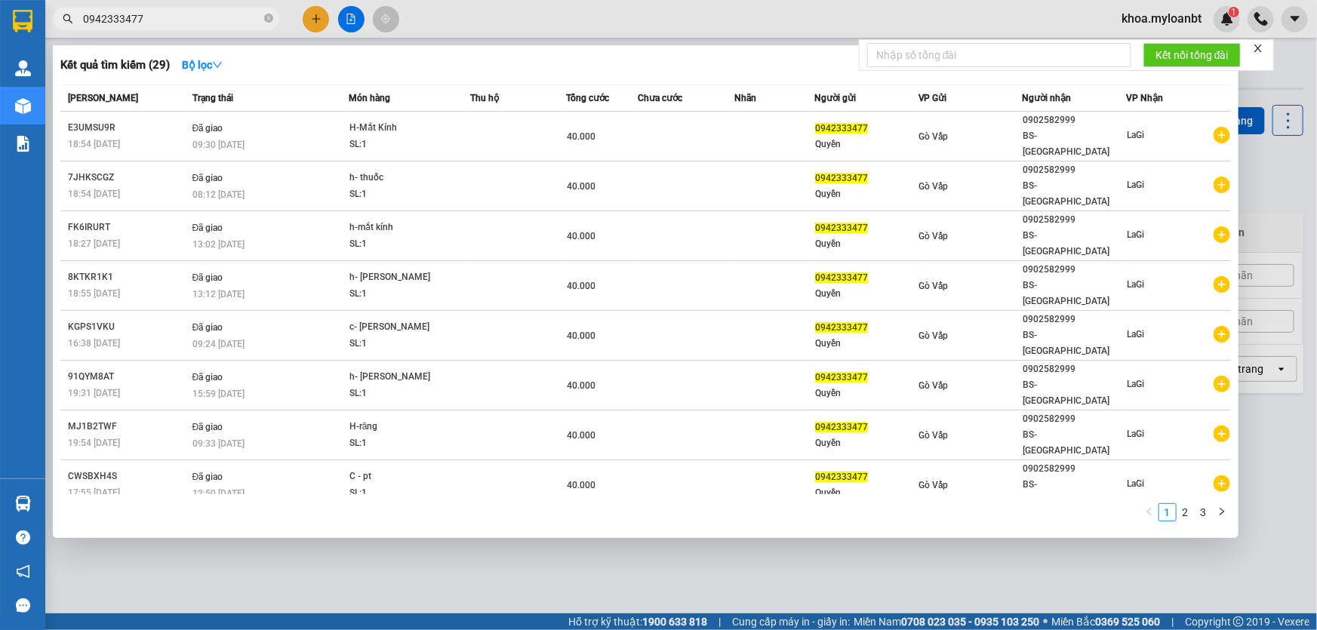
type input "0942333477"
